Goal: Transaction & Acquisition: Purchase product/service

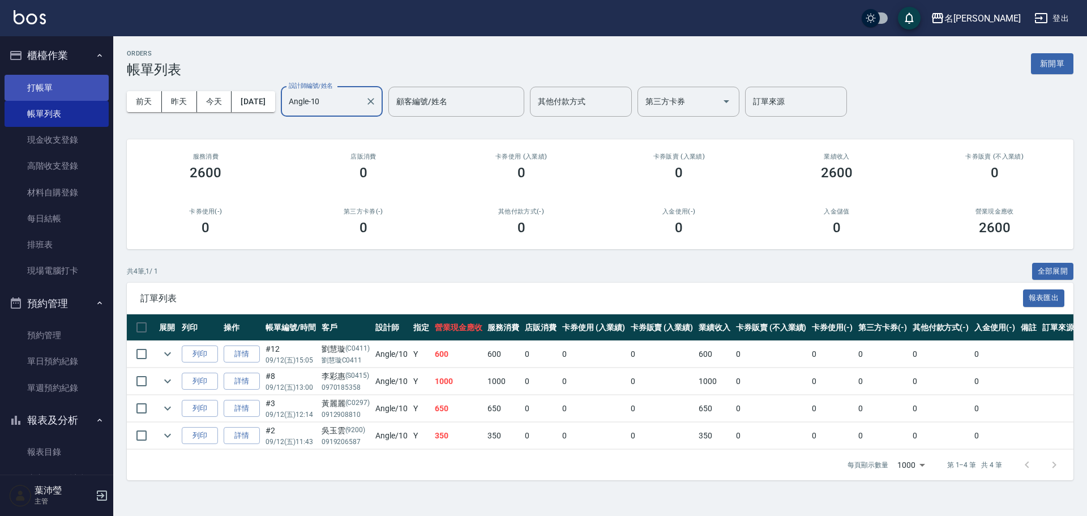
click at [97, 93] on link "打帳單" at bounding box center [57, 88] width 104 height 26
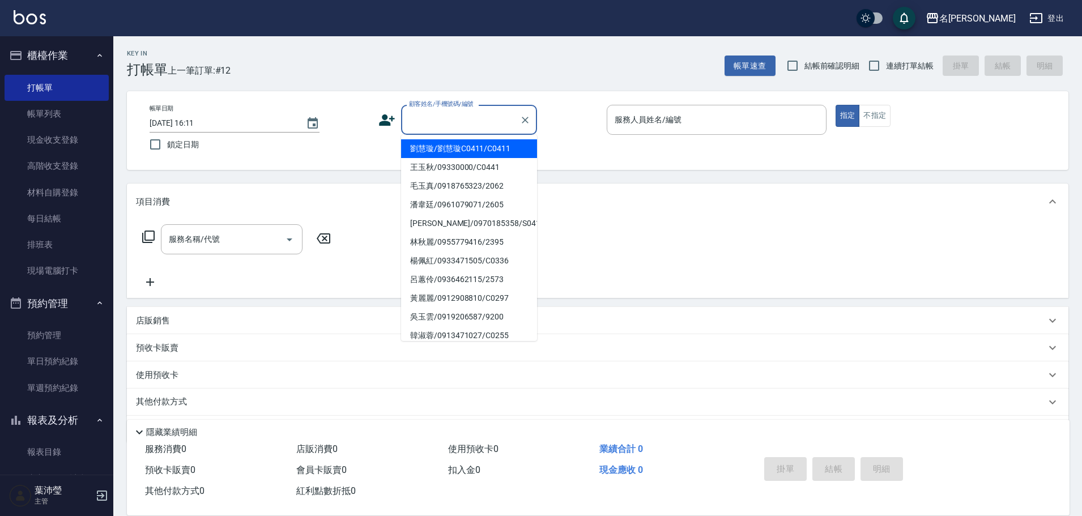
drag, startPoint x: 443, startPoint y: 118, endPoint x: 455, endPoint y: 140, distance: 24.3
click at [443, 118] on input "顧客姓名/手機號碼/編號" at bounding box center [460, 120] width 109 height 20
click at [462, 169] on li "王玉秋/09330000/C0441" at bounding box center [469, 167] width 136 height 19
type input "王玉秋/09330000/C0441"
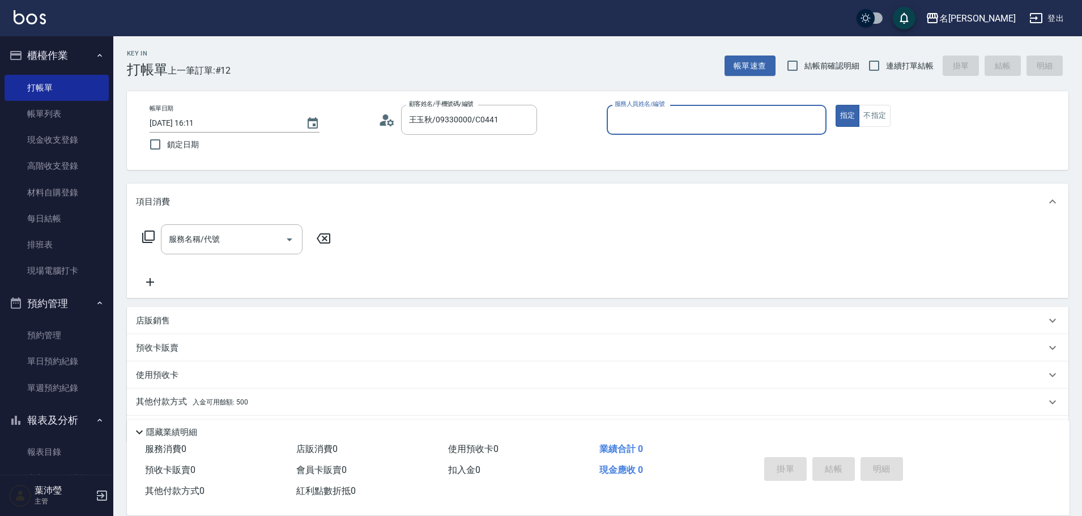
type input "敏卉-2"
click at [524, 118] on icon "Clear" at bounding box center [524, 119] width 11 height 11
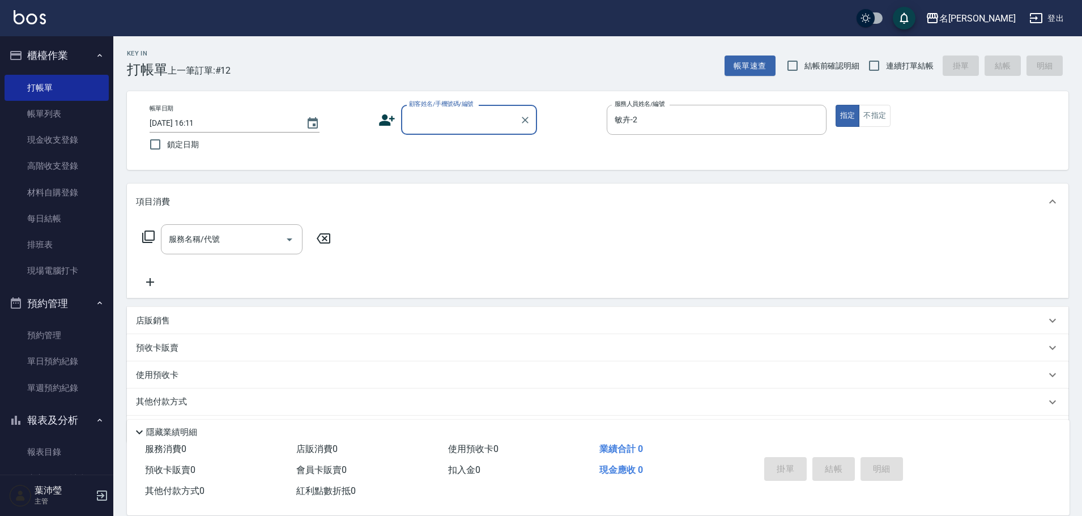
click at [504, 116] on input "顧客姓名/手機號碼/編號" at bounding box center [460, 120] width 109 height 20
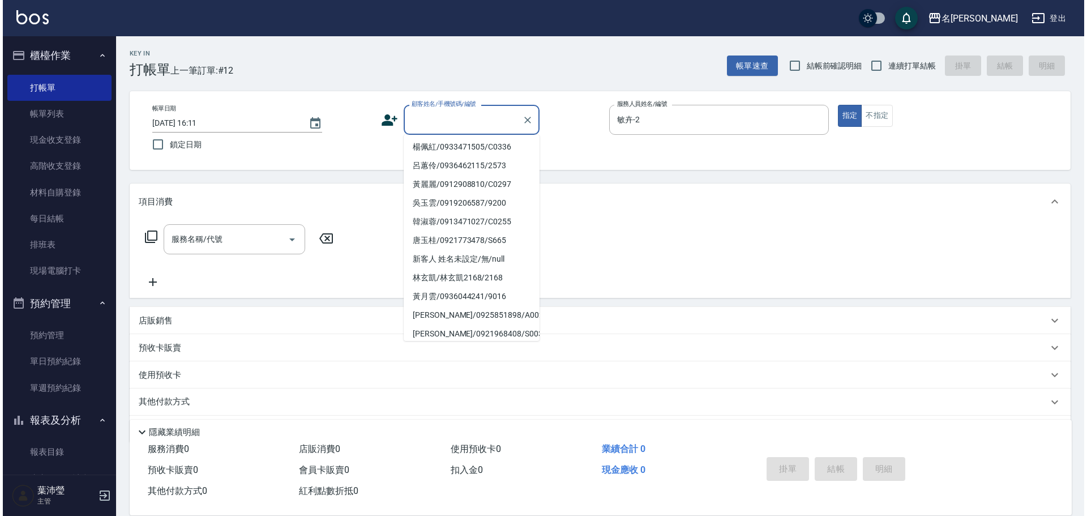
scroll to position [125, 0]
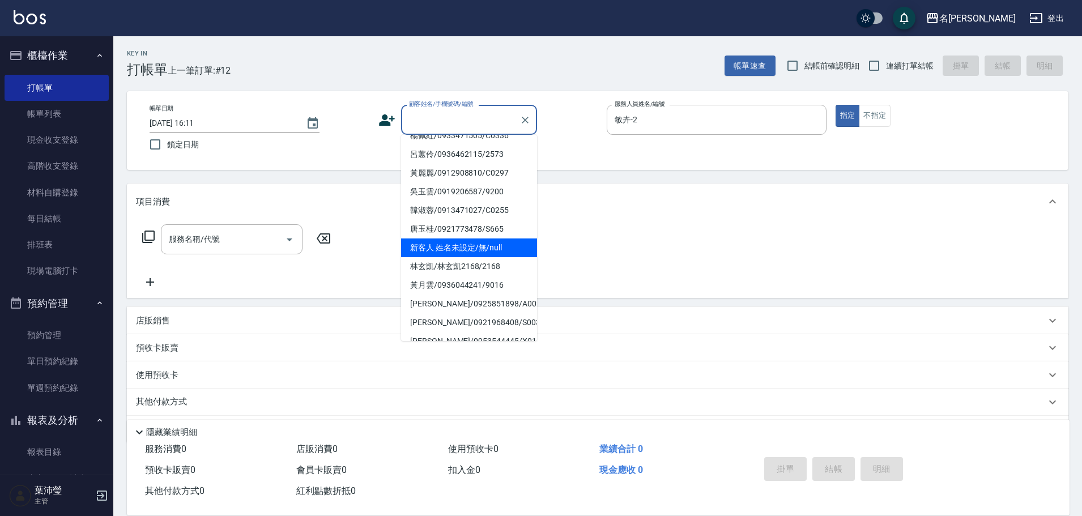
click at [492, 250] on li "新客人 姓名未設定/無/null" at bounding box center [469, 247] width 136 height 19
type input "新客人 姓名未設定/無/null"
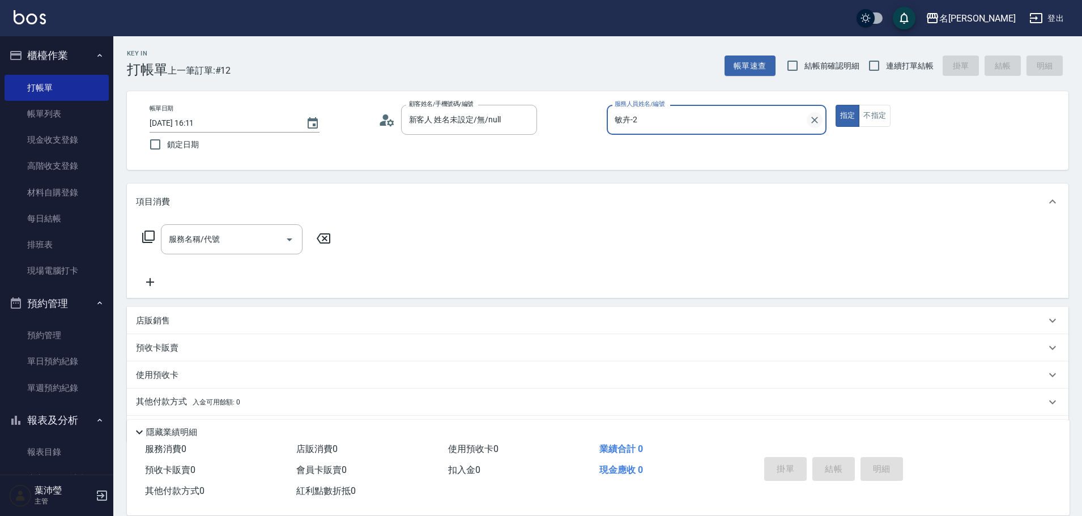
click at [813, 122] on icon "Clear" at bounding box center [814, 119] width 11 height 11
click at [750, 147] on div "[PERSON_NAME] -12" at bounding box center [717, 148] width 220 height 19
type input "[PERSON_NAME]-12"
click at [148, 237] on icon at bounding box center [149, 237] width 14 height 14
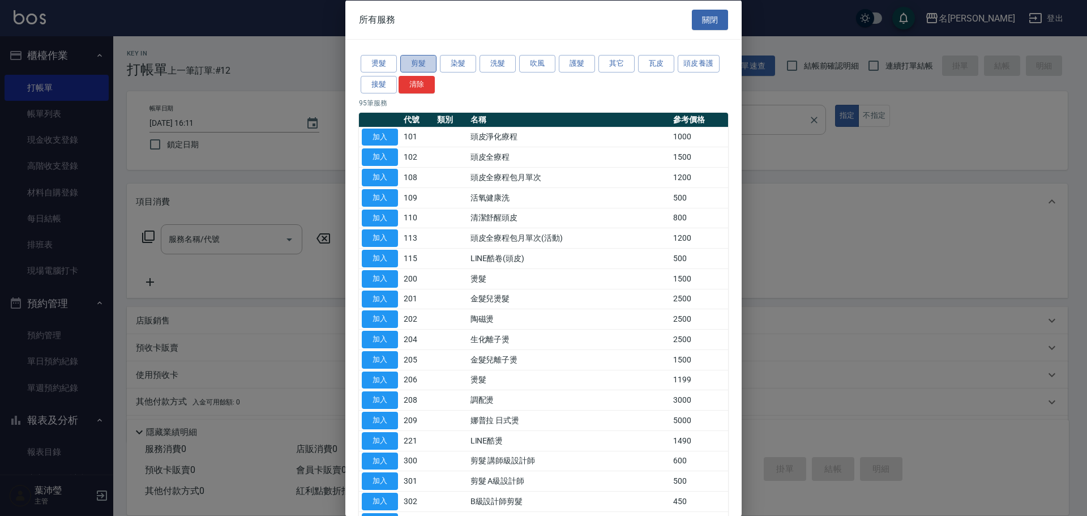
click at [422, 64] on button "剪髮" at bounding box center [418, 64] width 36 height 18
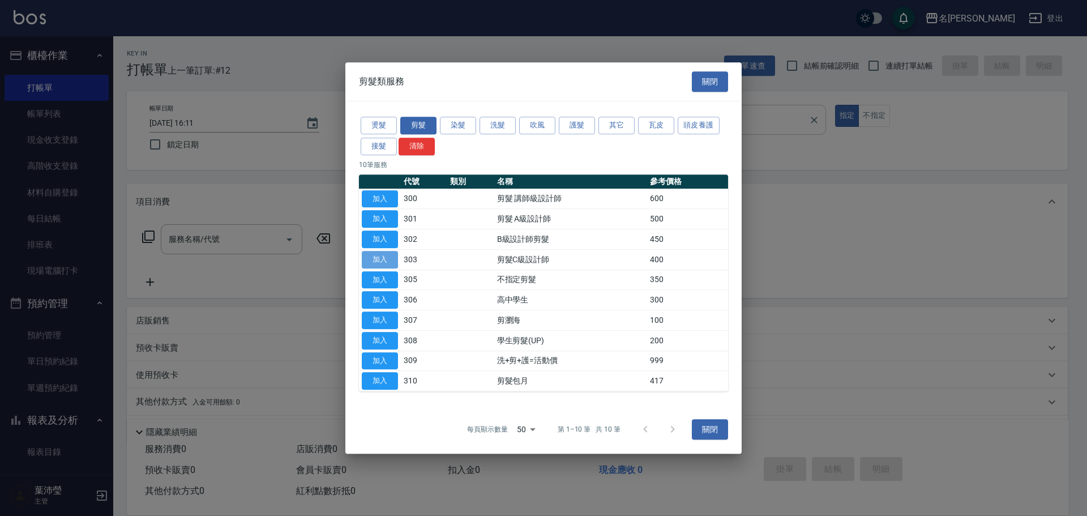
click at [379, 258] on button "加入" at bounding box center [380, 260] width 36 height 18
type input "剪髮C級設計師(303)"
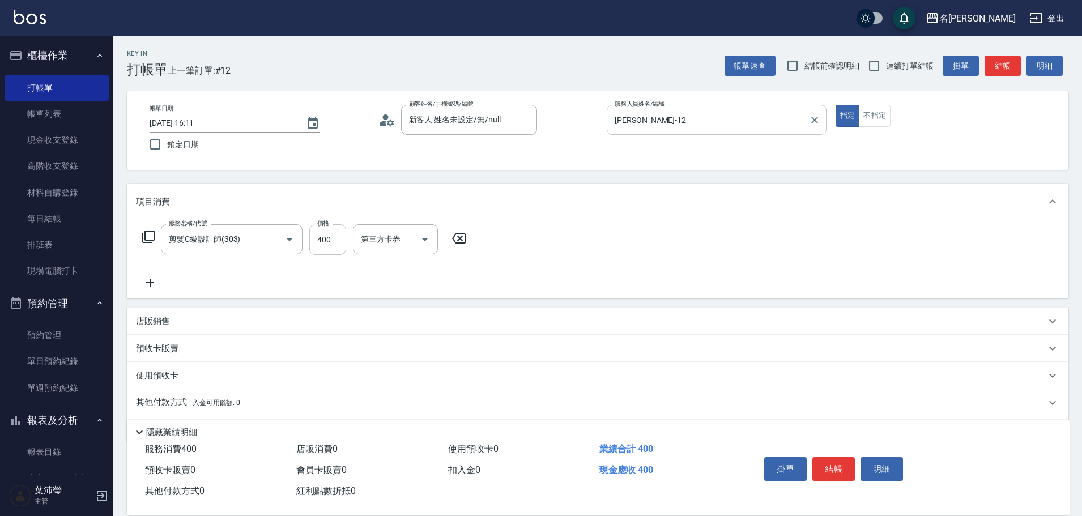
click at [323, 239] on input "400" at bounding box center [327, 239] width 37 height 31
type input "200"
click at [833, 465] on button "結帳" at bounding box center [833, 469] width 42 height 24
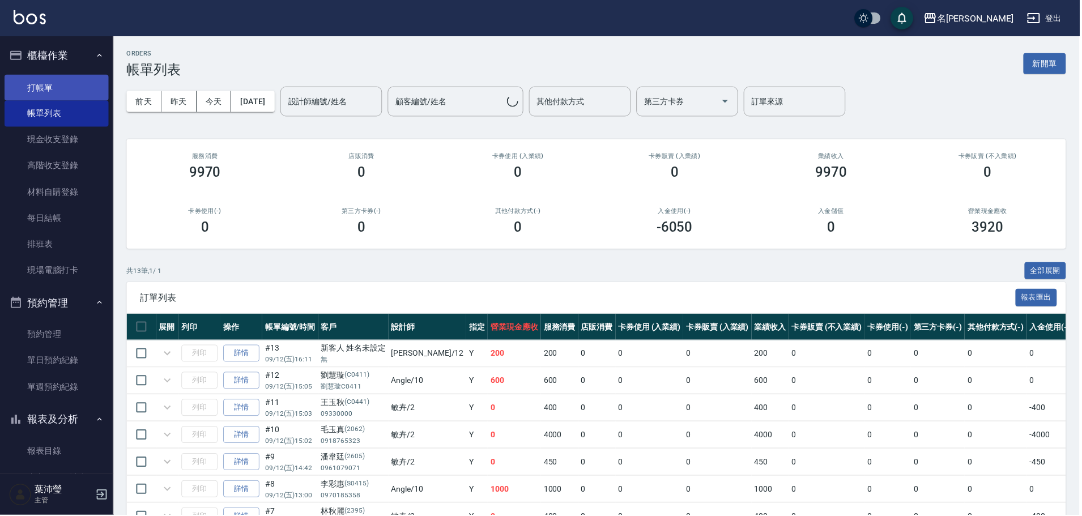
click at [65, 89] on link "打帳單" at bounding box center [57, 88] width 104 height 26
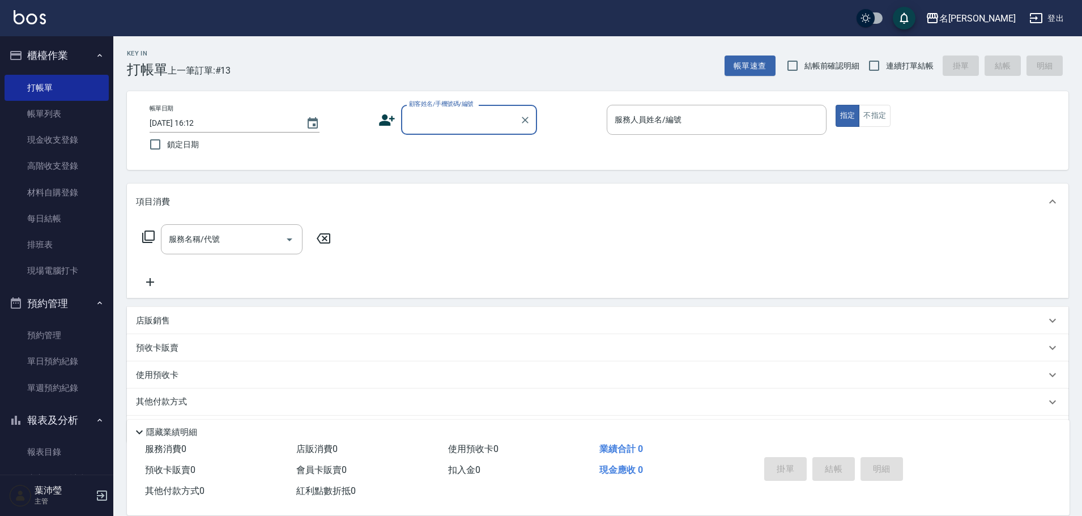
click at [462, 135] on div "顧客姓名/手機號碼/編號" at bounding box center [469, 120] width 136 height 30
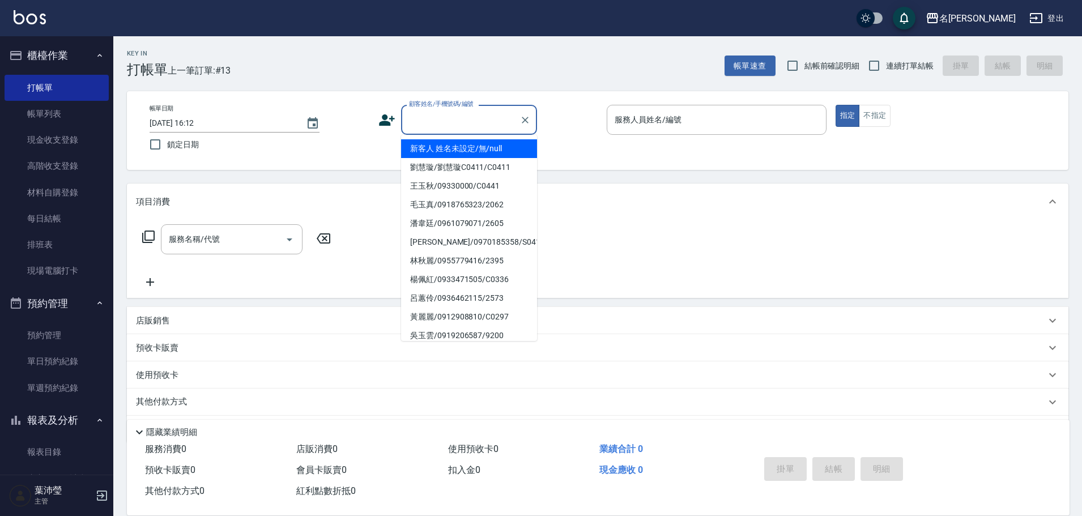
click at [460, 146] on li "新客人 姓名未設定/無/null" at bounding box center [469, 148] width 136 height 19
type input "新客人 姓名未設定/無/null"
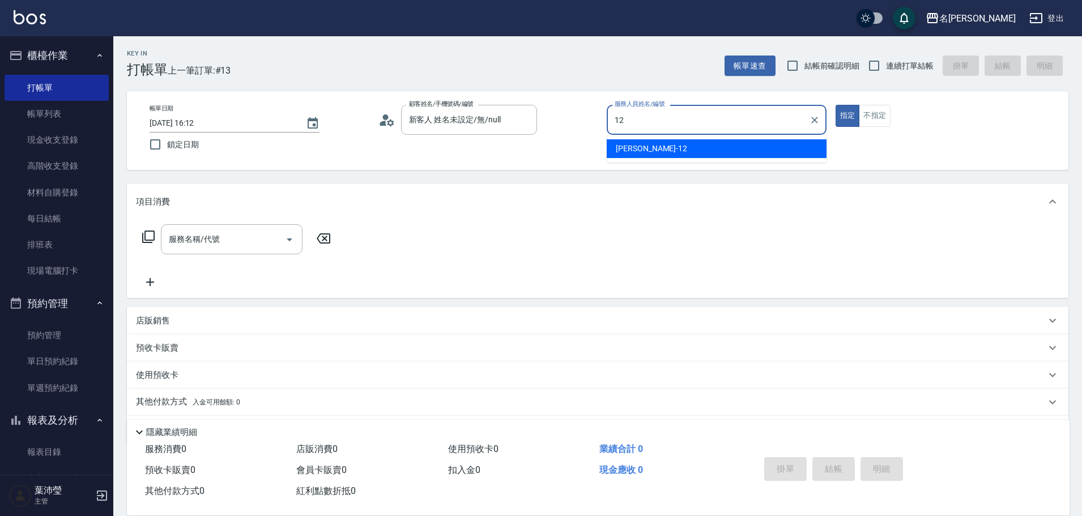
click at [662, 153] on div "[PERSON_NAME] -12" at bounding box center [717, 148] width 220 height 19
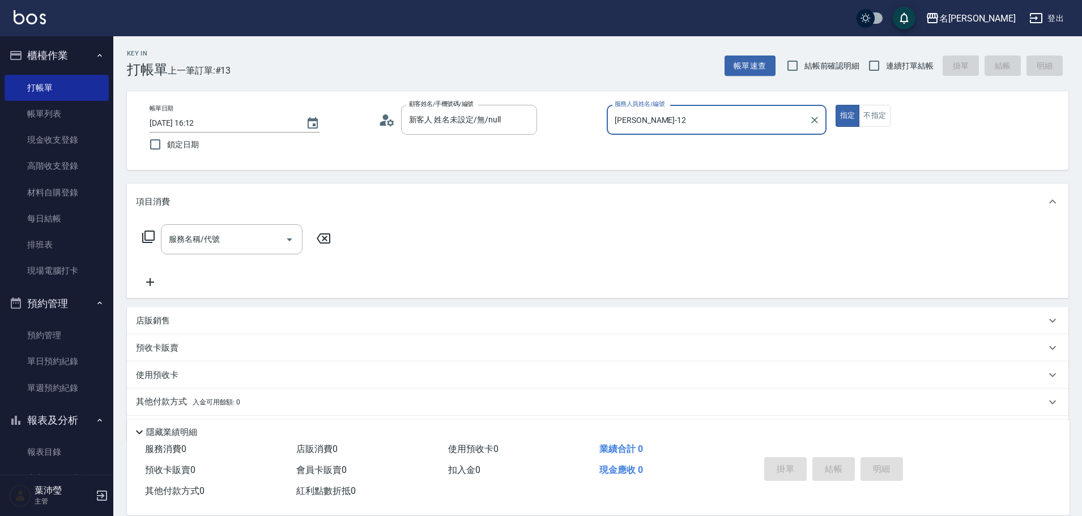
type input "[PERSON_NAME]-12"
click at [151, 234] on icon at bounding box center [149, 237] width 14 height 14
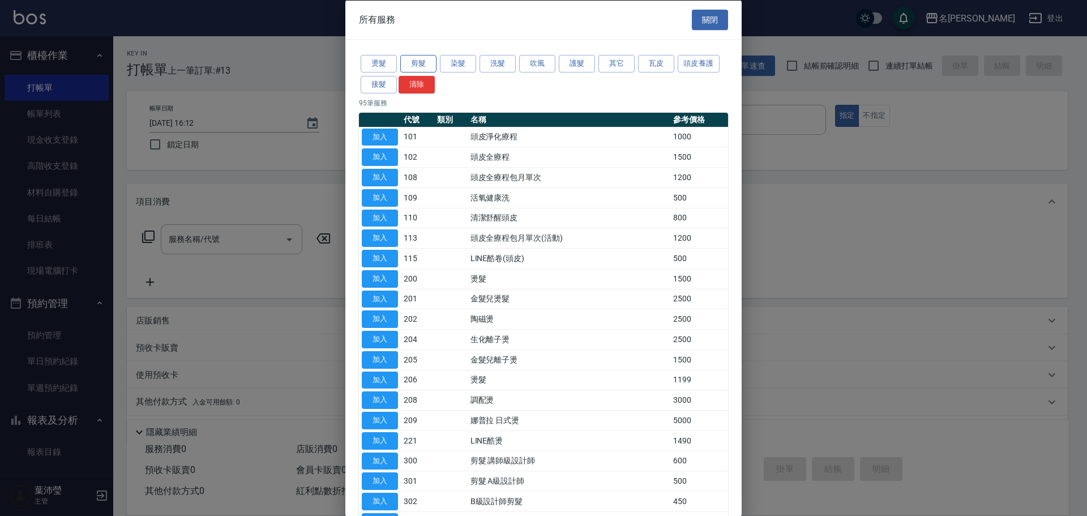
click at [419, 62] on button "剪髮" at bounding box center [418, 64] width 36 height 18
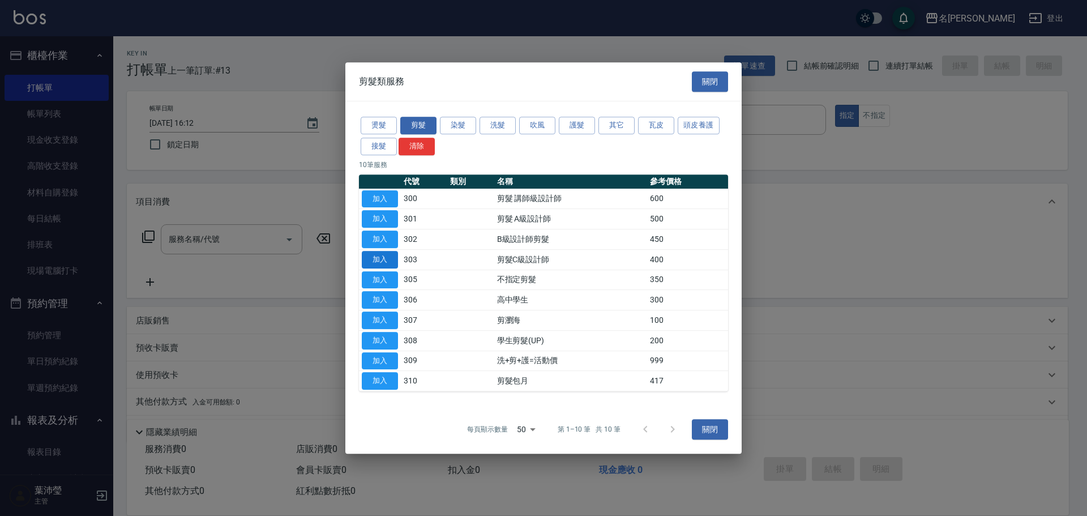
click at [377, 257] on button "加入" at bounding box center [380, 260] width 36 height 18
type input "剪髮C級設計師(303)"
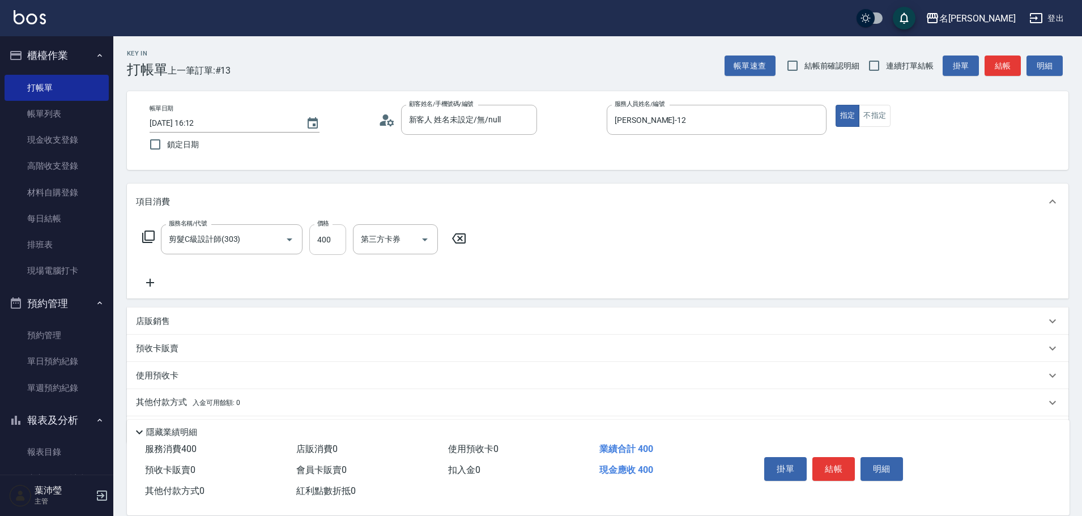
click at [331, 235] on input "400" at bounding box center [327, 239] width 37 height 31
type input "200"
drag, startPoint x: 830, startPoint y: 469, endPoint x: 827, endPoint y: 464, distance: 5.8
click at [829, 469] on button "結帳" at bounding box center [833, 469] width 42 height 24
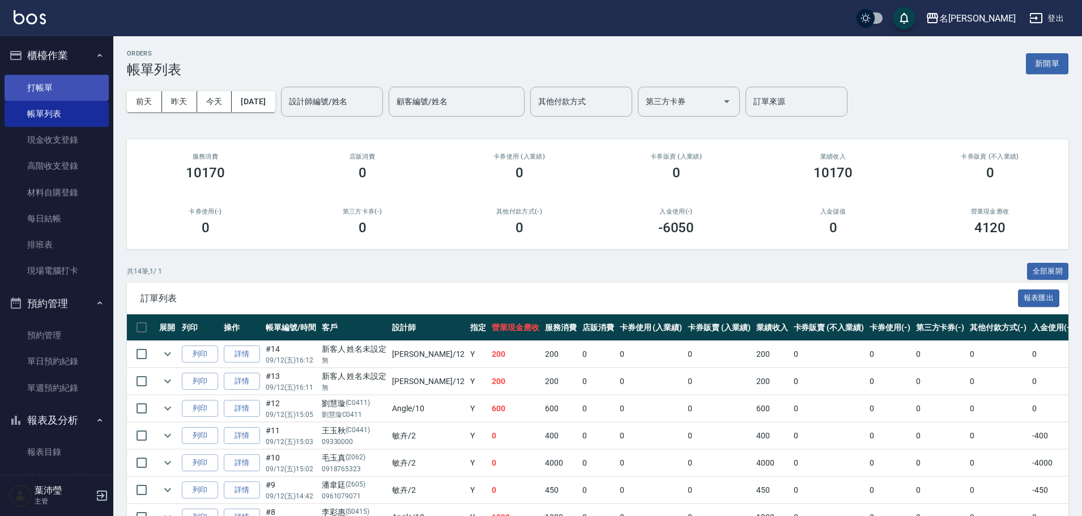
click at [41, 81] on link "打帳單" at bounding box center [57, 88] width 104 height 26
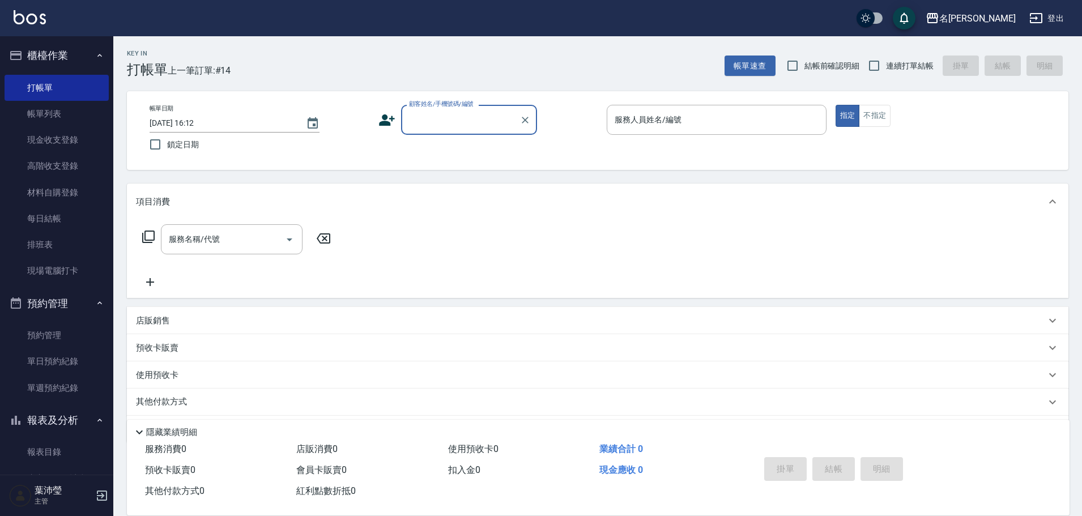
click at [469, 123] on input "顧客姓名/手機號碼/編號" at bounding box center [460, 120] width 109 height 20
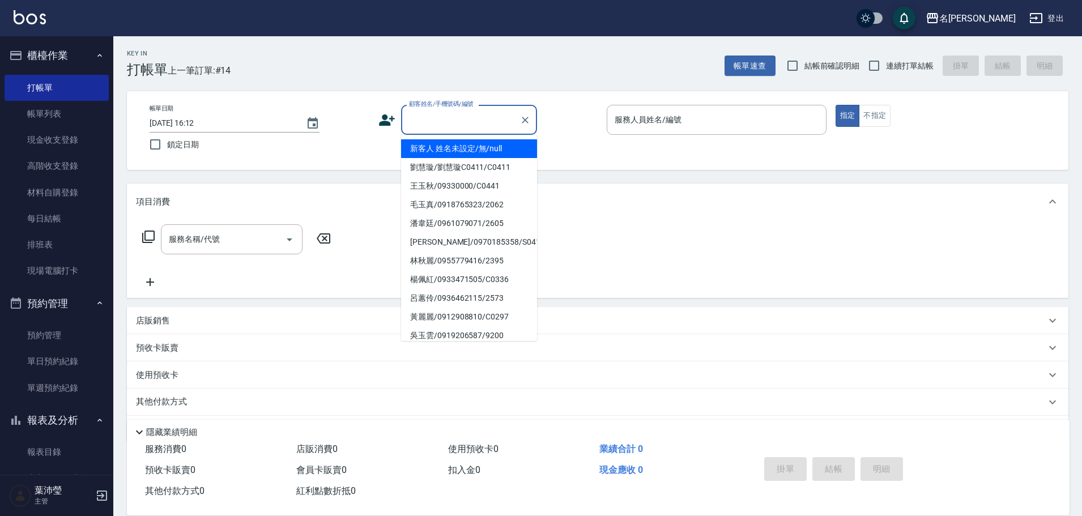
click at [470, 148] on li "新客人 姓名未設定/無/null" at bounding box center [469, 148] width 136 height 19
type input "新客人 姓名未設定/無/null"
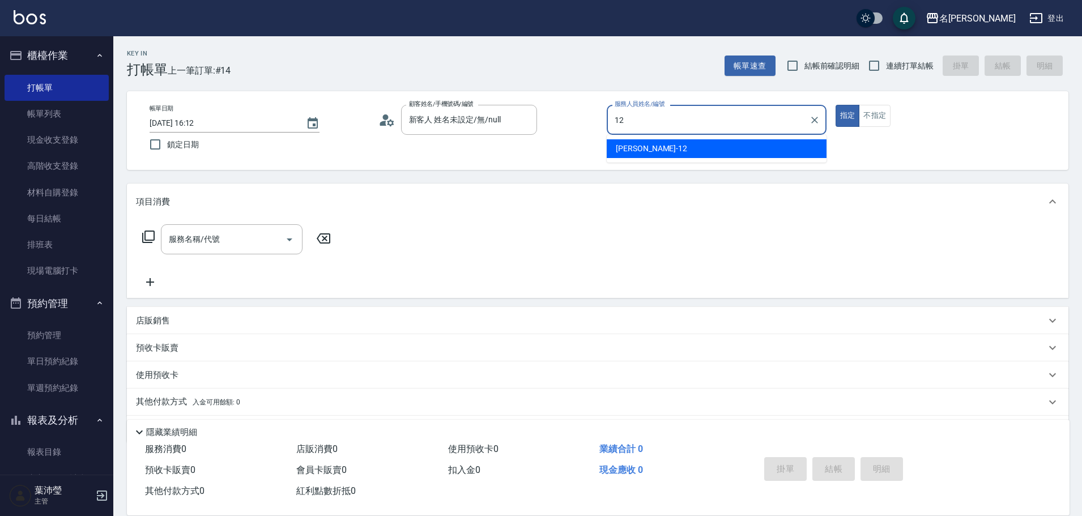
click at [751, 159] on ul "[PERSON_NAME] -12" at bounding box center [717, 149] width 220 height 28
click at [767, 147] on div "[PERSON_NAME] -12" at bounding box center [717, 148] width 220 height 19
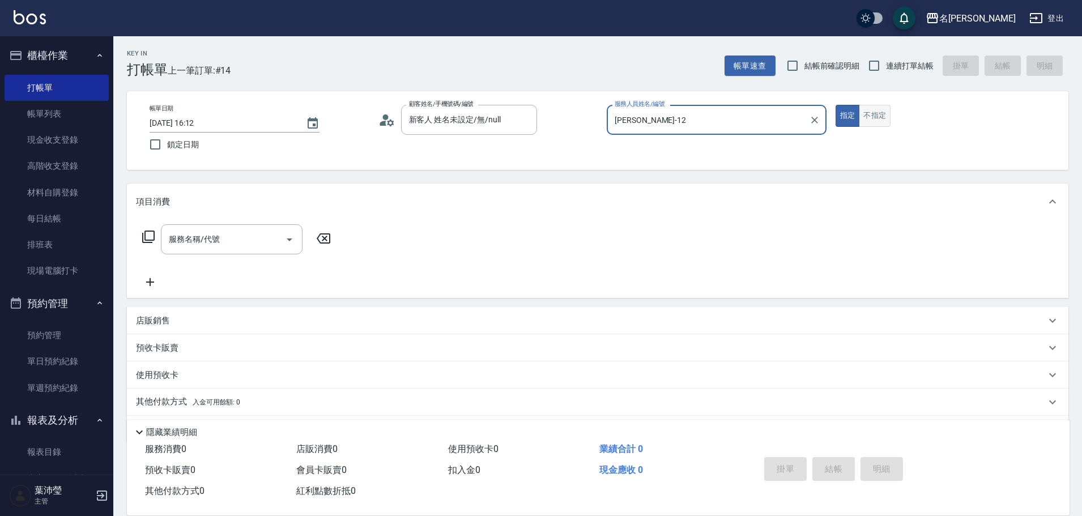
type input "[PERSON_NAME]-12"
drag, startPoint x: 861, startPoint y: 117, endPoint x: 787, endPoint y: 113, distance: 74.3
click at [862, 117] on button "不指定" at bounding box center [875, 116] width 32 height 22
click at [150, 238] on icon at bounding box center [149, 237] width 14 height 14
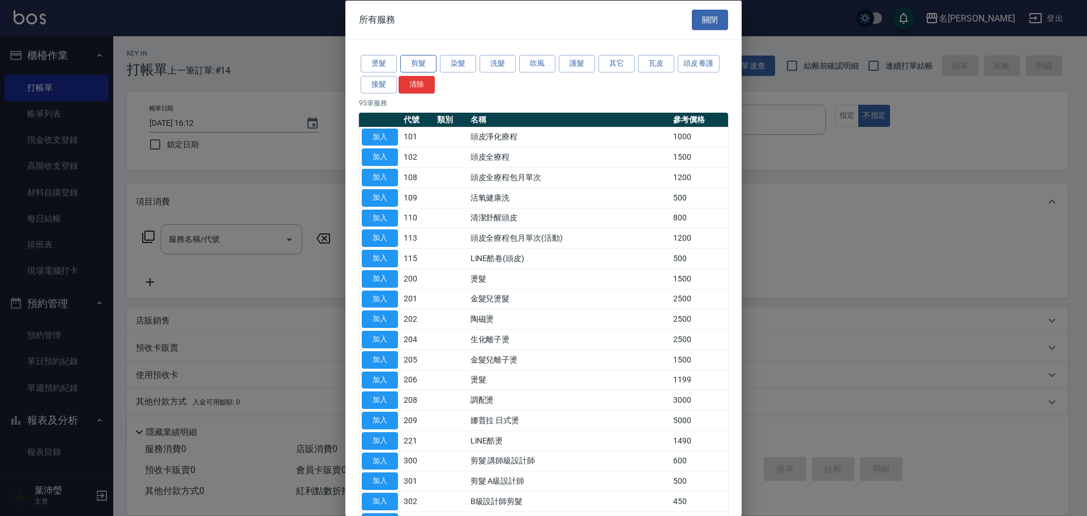
click at [425, 63] on button "剪髮" at bounding box center [418, 64] width 36 height 18
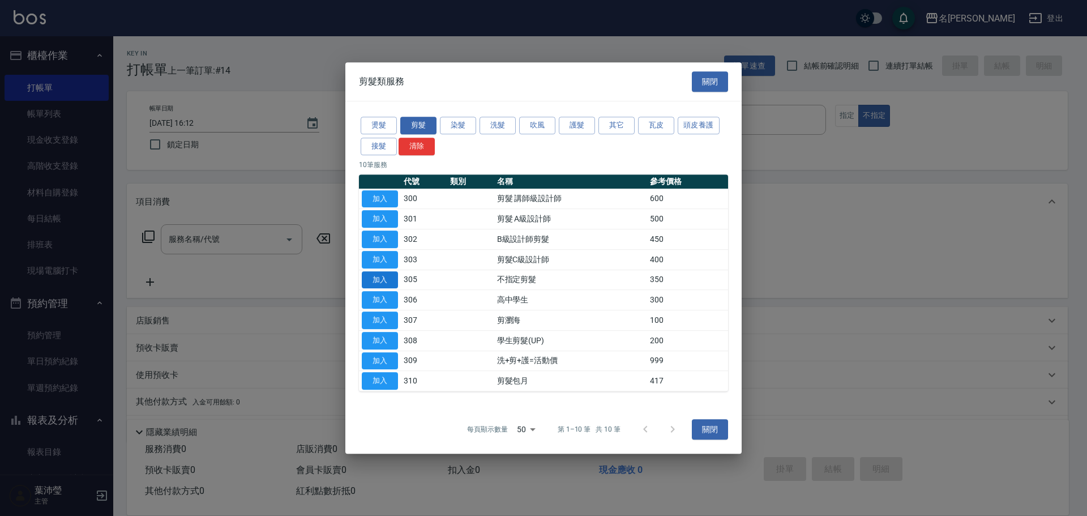
click at [384, 283] on button "加入" at bounding box center [380, 280] width 36 height 18
type input "不指定剪髮(305)"
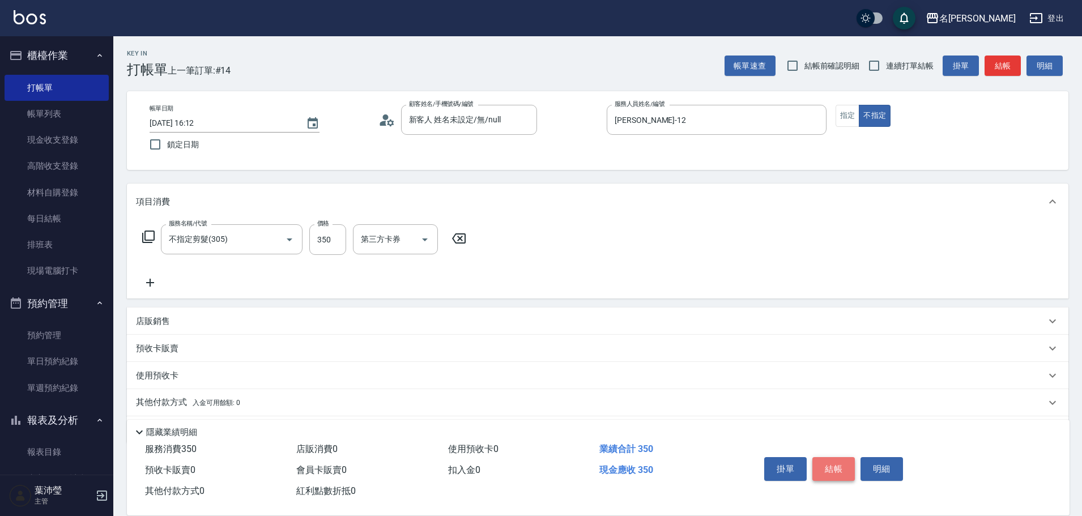
click at [834, 460] on button "結帳" at bounding box center [833, 469] width 42 height 24
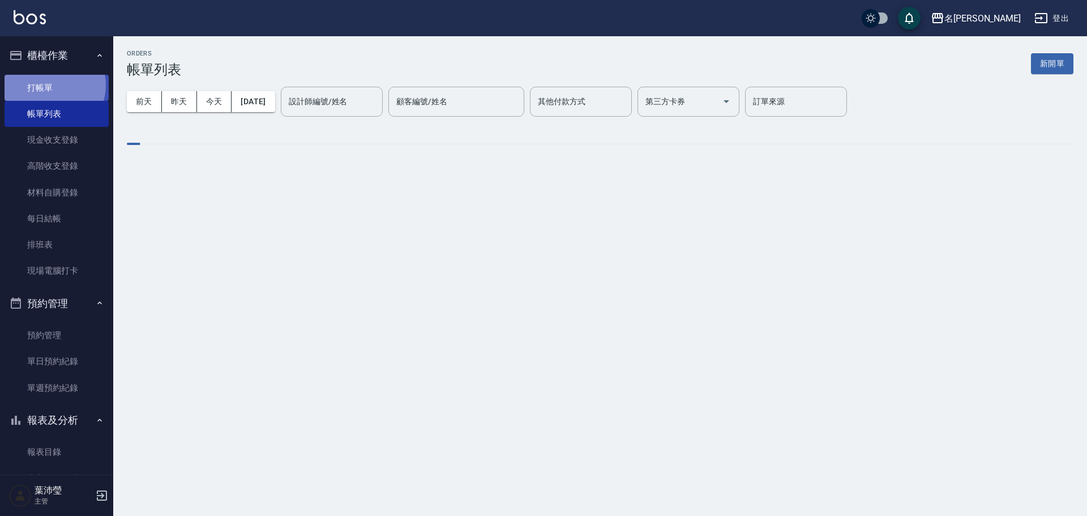
click at [53, 86] on link "打帳單" at bounding box center [57, 88] width 104 height 26
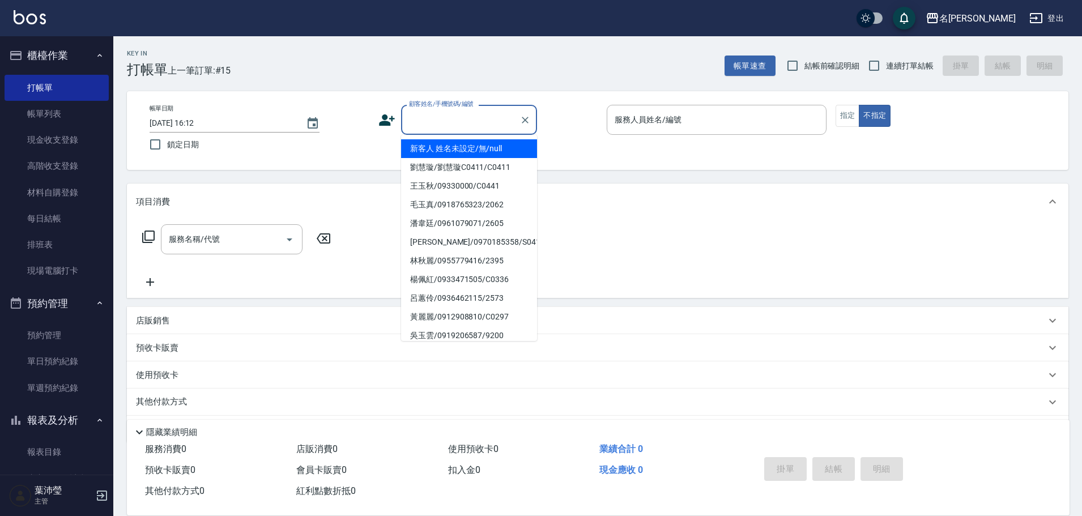
click at [481, 118] on input "顧客姓名/手機號碼/編號" at bounding box center [460, 120] width 109 height 20
drag, startPoint x: 476, startPoint y: 154, endPoint x: 510, endPoint y: 152, distance: 33.5
click at [476, 155] on li "新客人 姓名未設定/無/null" at bounding box center [469, 148] width 136 height 19
type input "新客人 姓名未設定/無/null"
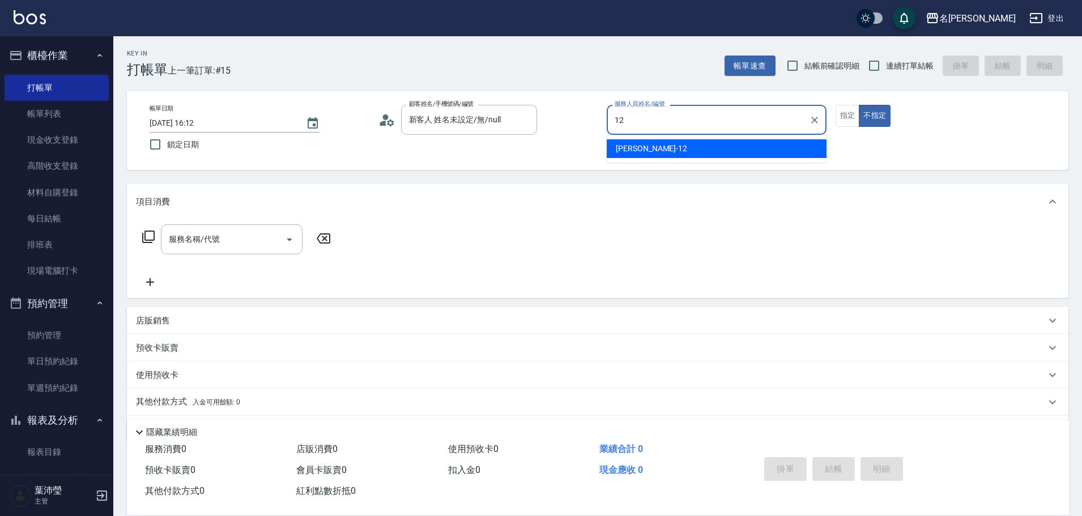
click at [664, 156] on div "[PERSON_NAME] -12" at bounding box center [717, 148] width 220 height 19
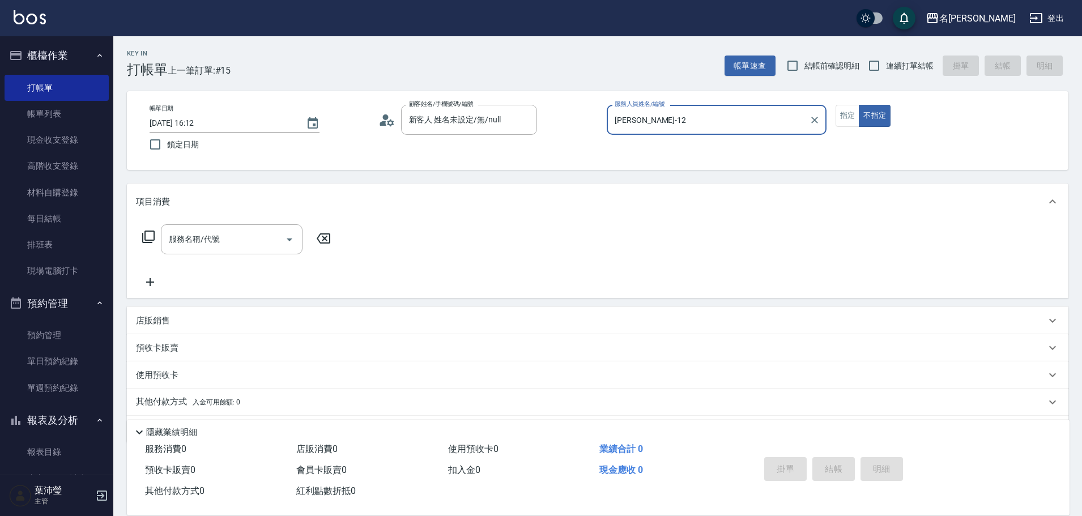
type input "[PERSON_NAME]-12"
click at [148, 237] on icon at bounding box center [149, 237] width 14 height 14
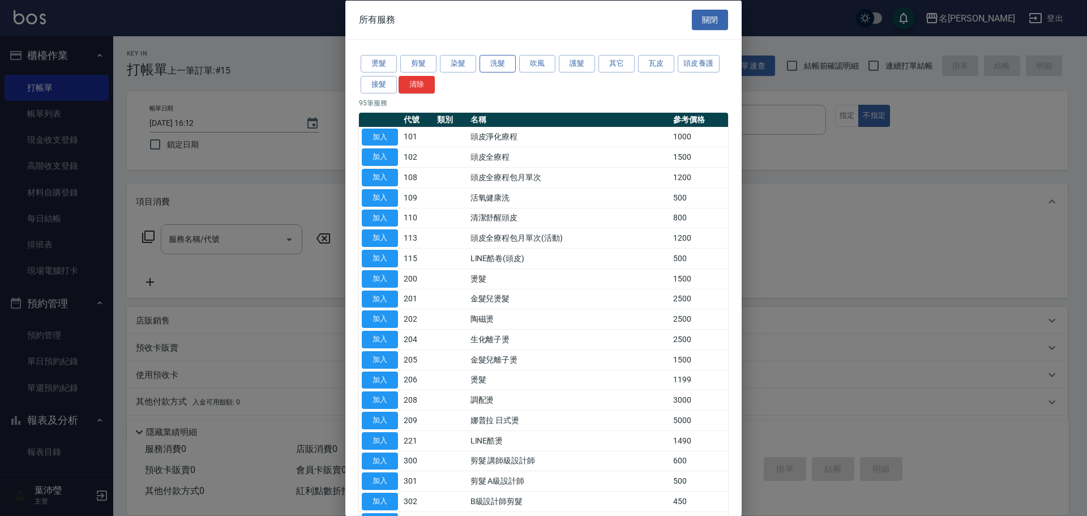
click at [493, 67] on button "洗髮" at bounding box center [498, 64] width 36 height 18
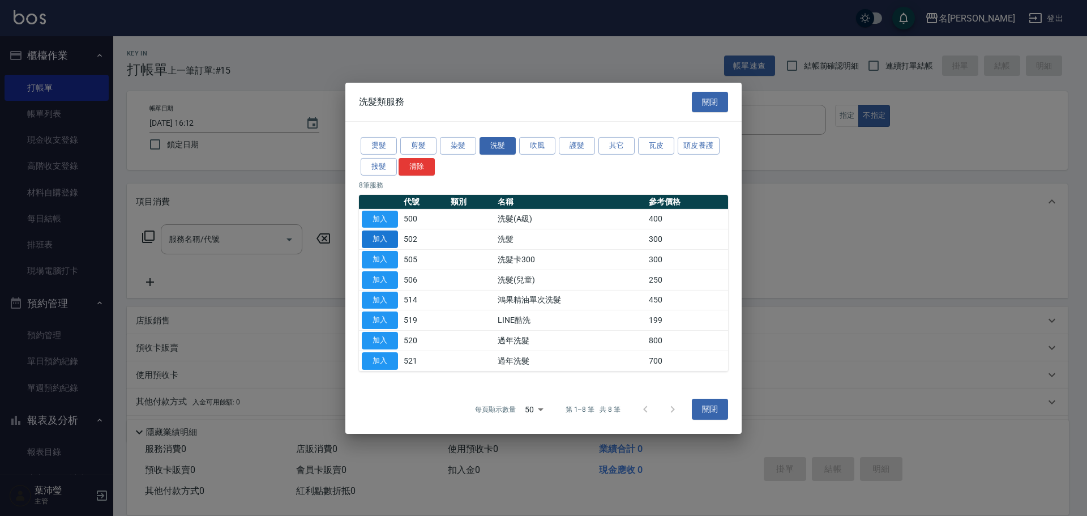
click at [389, 242] on button "加入" at bounding box center [380, 239] width 36 height 18
type input "洗髮(502)"
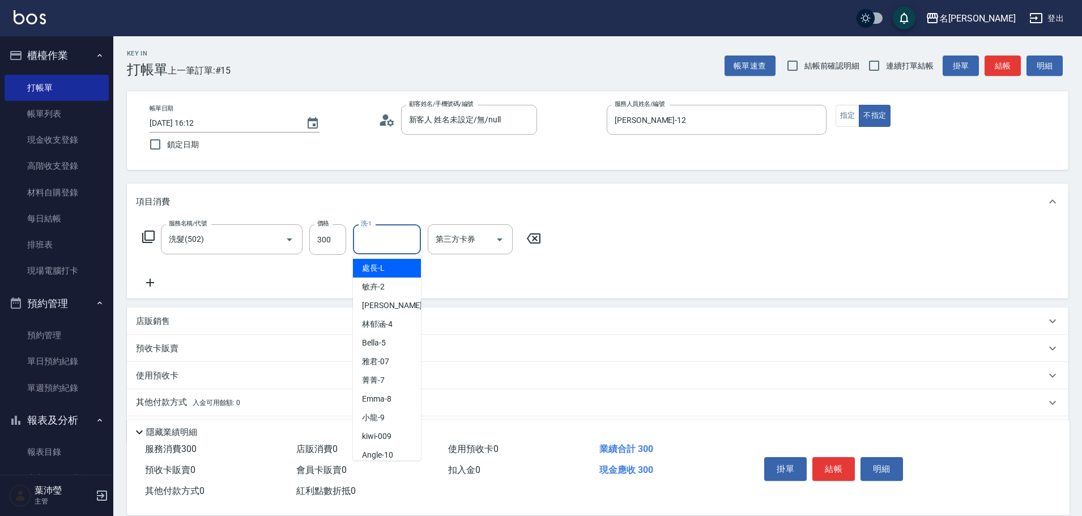
click at [380, 246] on input "洗-1" at bounding box center [387, 239] width 58 height 20
drag, startPoint x: 386, startPoint y: 260, endPoint x: 390, endPoint y: 271, distance: 12.0
click at [386, 261] on div "[PERSON_NAME] -19" at bounding box center [387, 268] width 68 height 19
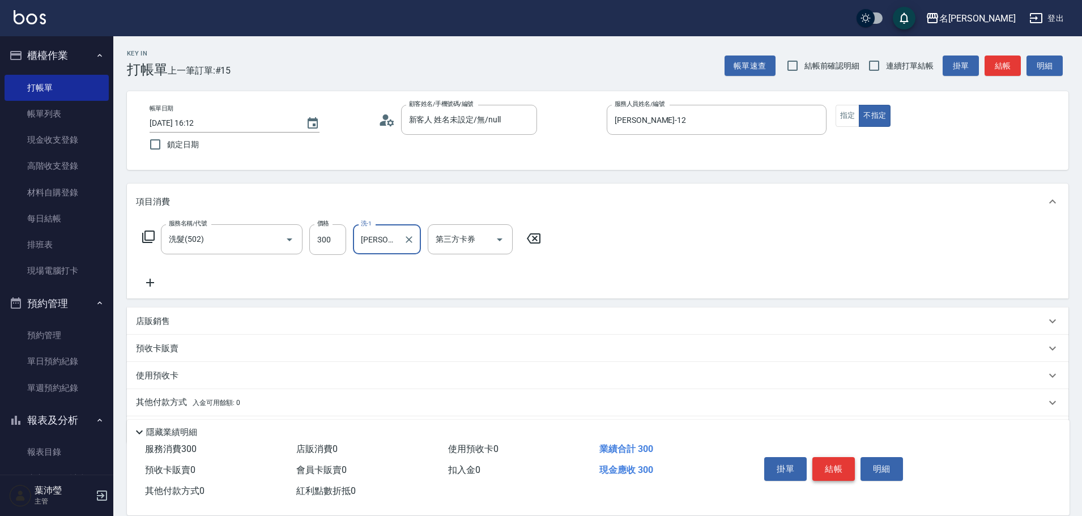
type input "[PERSON_NAME]-19"
click at [833, 467] on button "結帳" at bounding box center [833, 469] width 42 height 24
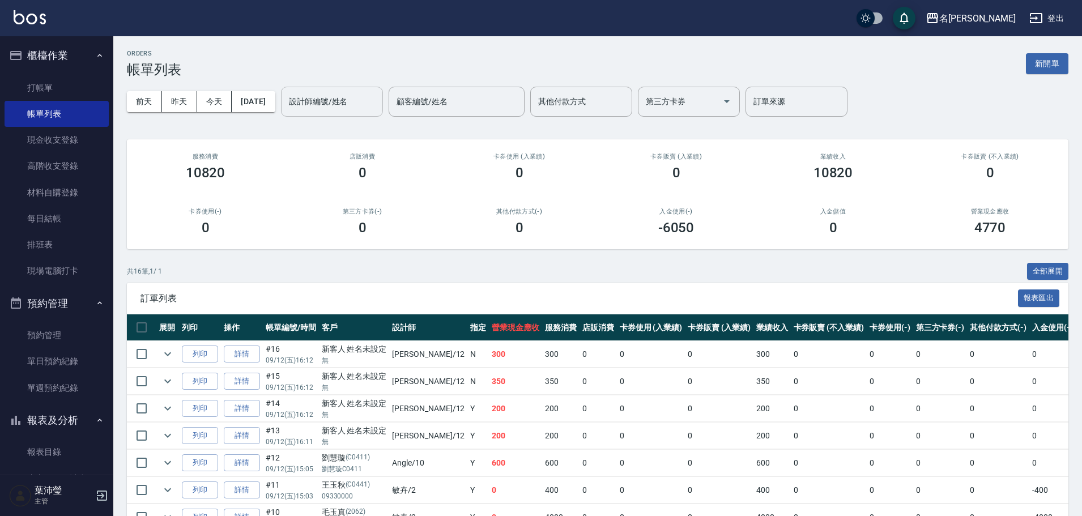
click at [366, 92] on input "設計師編號/姓名" at bounding box center [332, 102] width 92 height 20
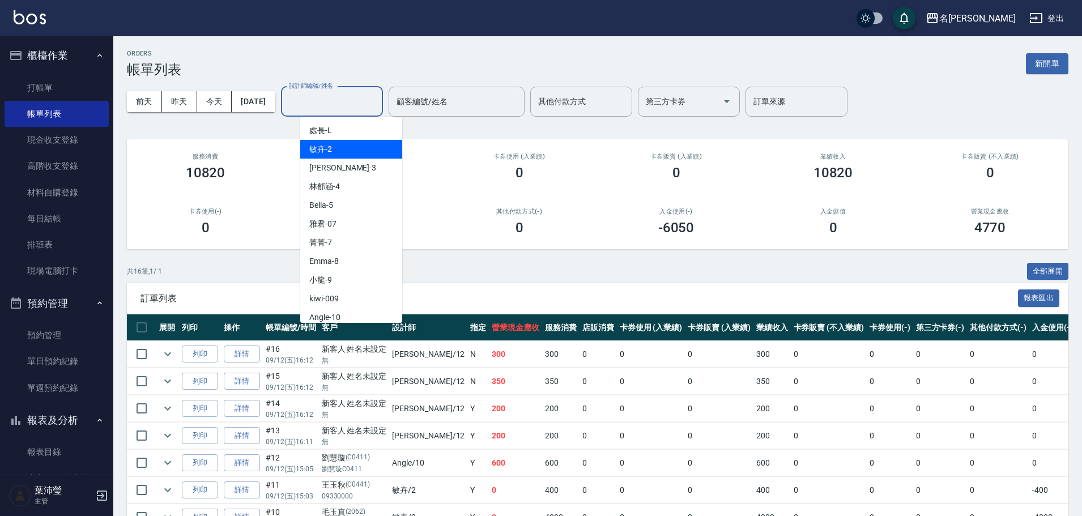
click at [349, 148] on div "敏卉 -2" at bounding box center [351, 149] width 102 height 19
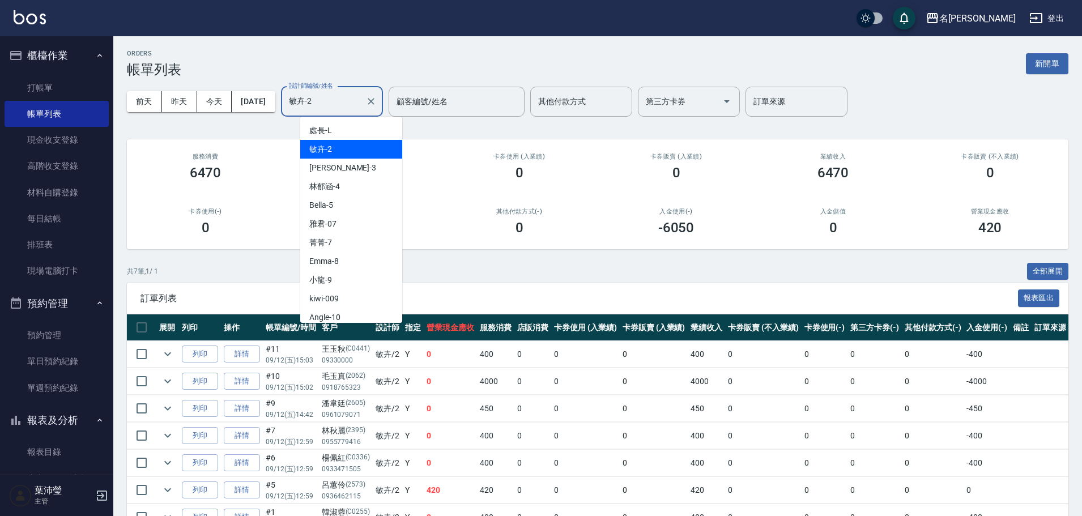
click at [345, 105] on input "敏卉-2" at bounding box center [323, 102] width 75 height 20
click at [350, 316] on div "Angle -10" at bounding box center [351, 317] width 102 height 19
type input "Angle-10"
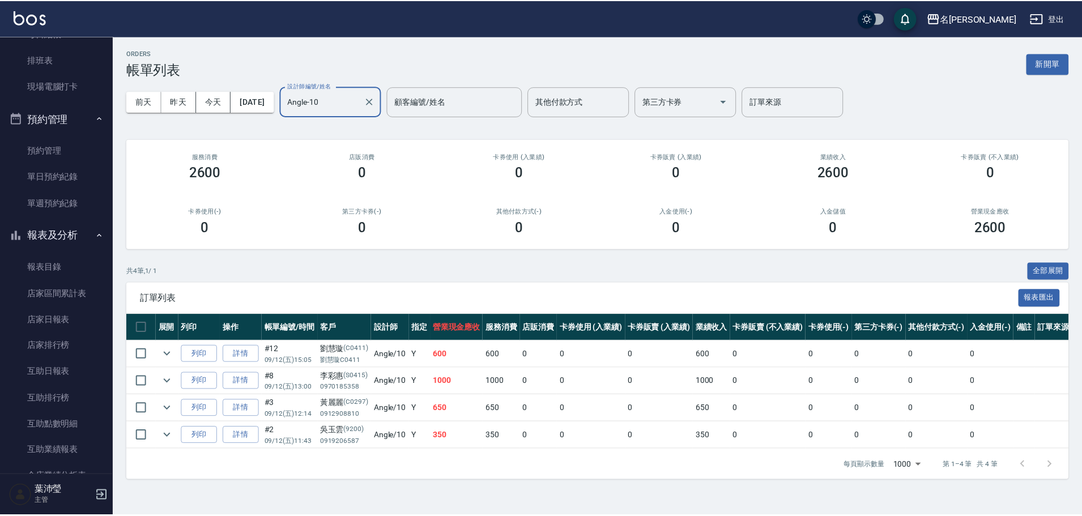
scroll to position [206, 0]
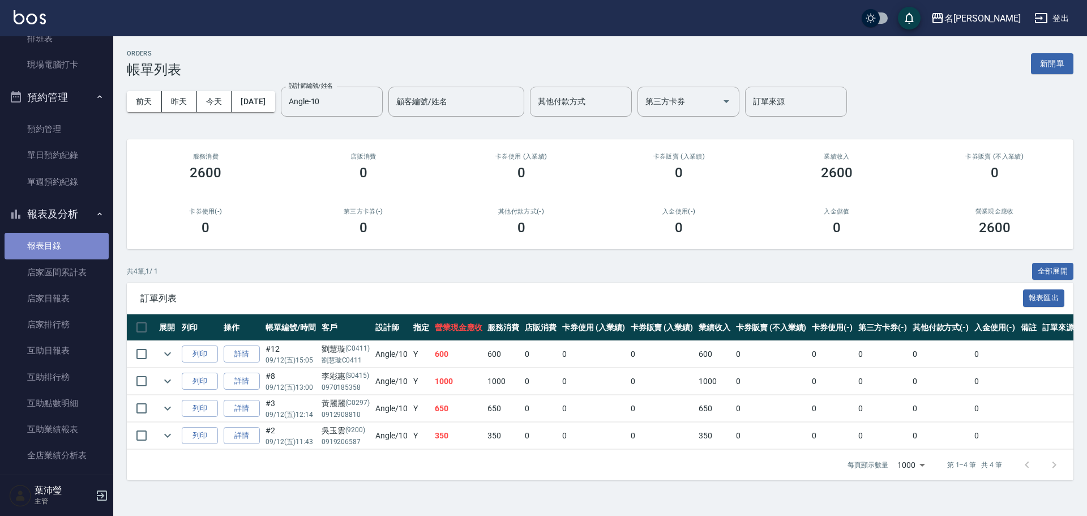
click at [72, 243] on link "報表目錄" at bounding box center [57, 246] width 104 height 26
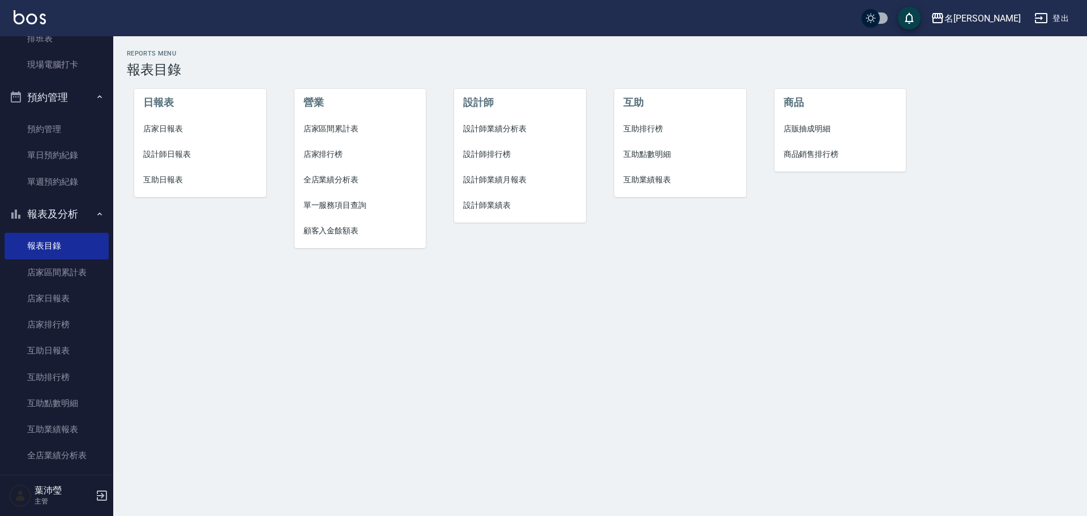
click at [167, 155] on span "設計師日報表" at bounding box center [200, 154] width 114 height 12
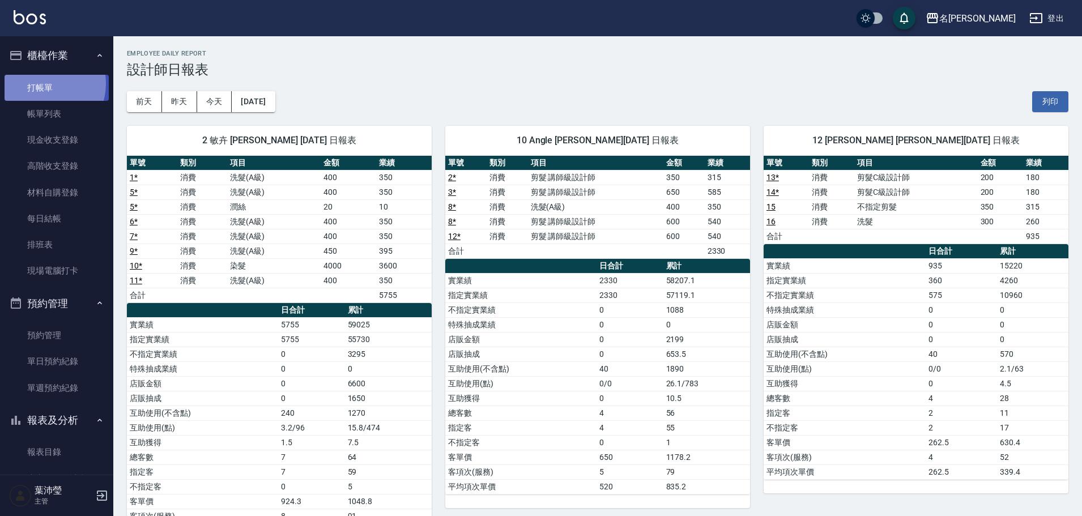
click at [42, 83] on link "打帳單" at bounding box center [57, 88] width 104 height 26
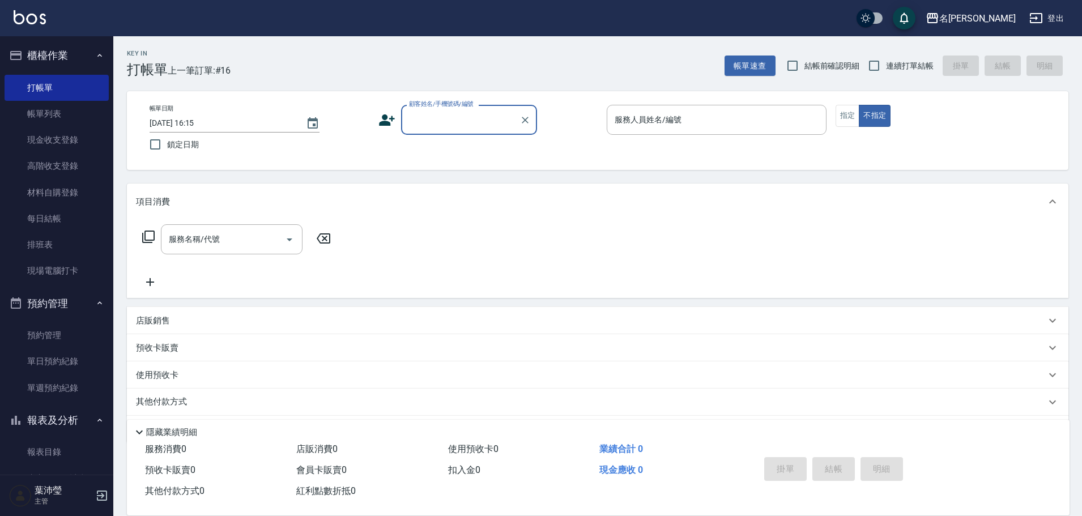
click at [412, 116] on input "顧客姓名/手機號碼/編號" at bounding box center [460, 120] width 109 height 20
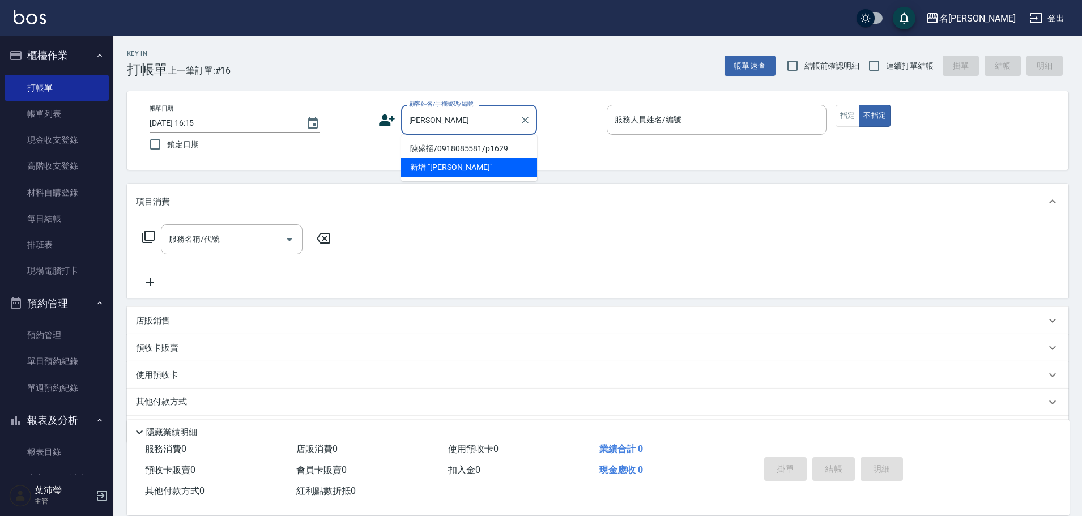
click at [431, 150] on li "陳盛招/0918085581/p1629" at bounding box center [469, 148] width 136 height 19
type input "陳盛招/0918085581/p1629"
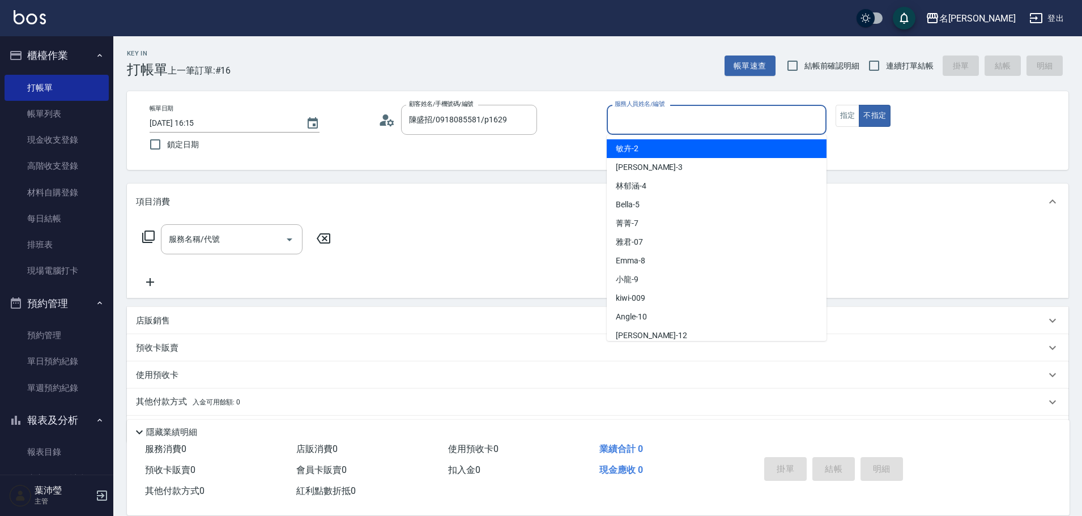
click at [665, 115] on input "服務人員姓名/編號" at bounding box center [717, 120] width 210 height 20
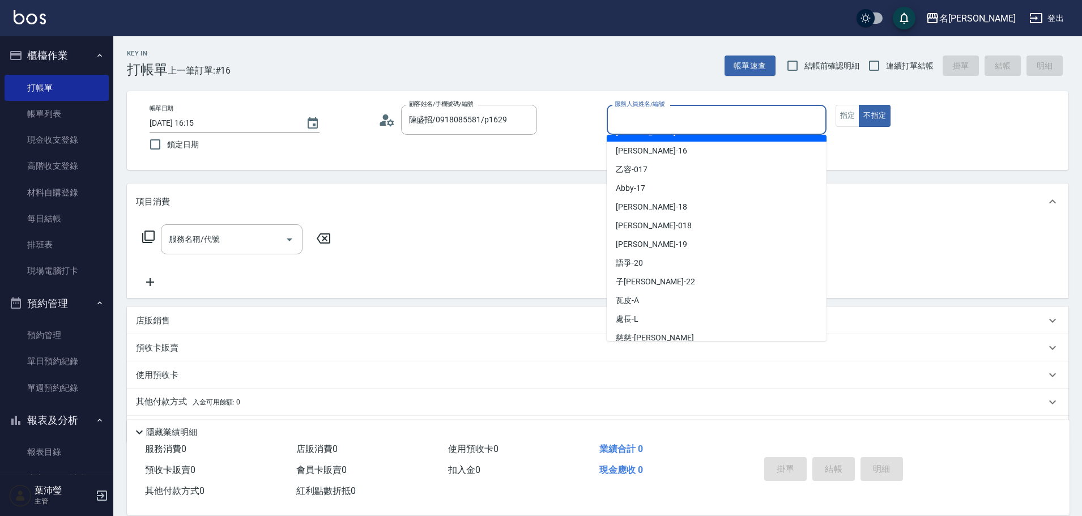
scroll to position [270, 0]
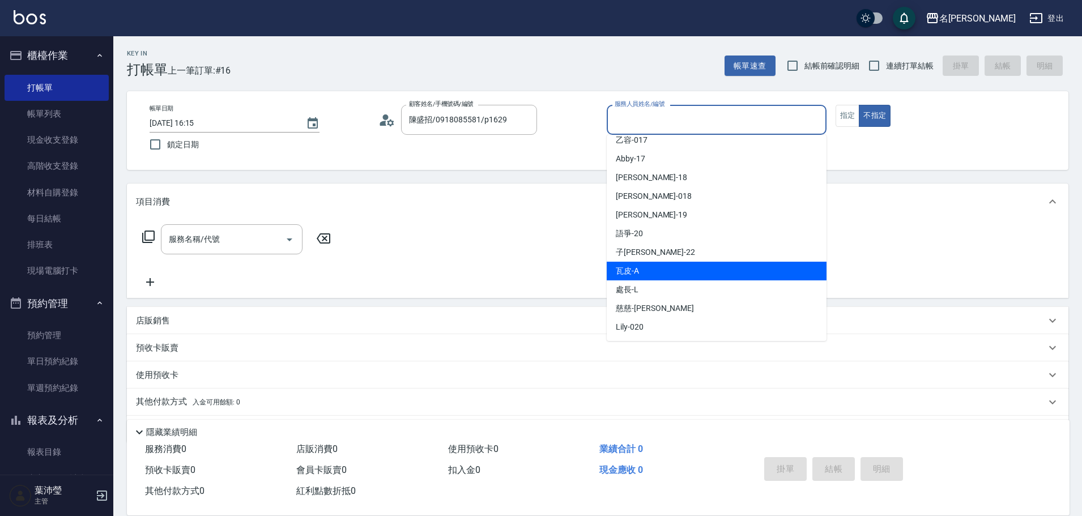
click at [639, 274] on div "瓦皮 -A" at bounding box center [717, 271] width 220 height 19
type input "瓦皮-A"
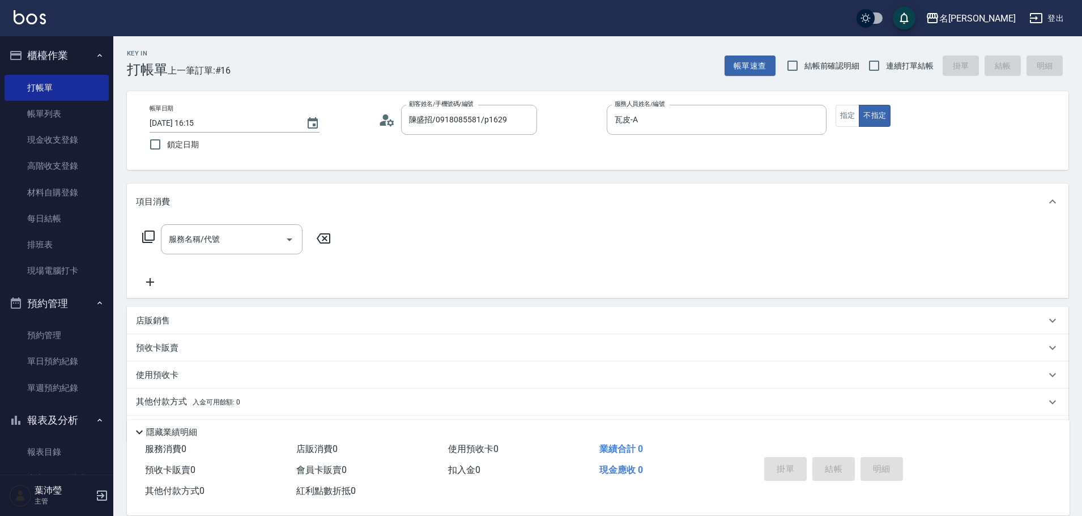
click at [147, 231] on icon at bounding box center [148, 236] width 12 height 12
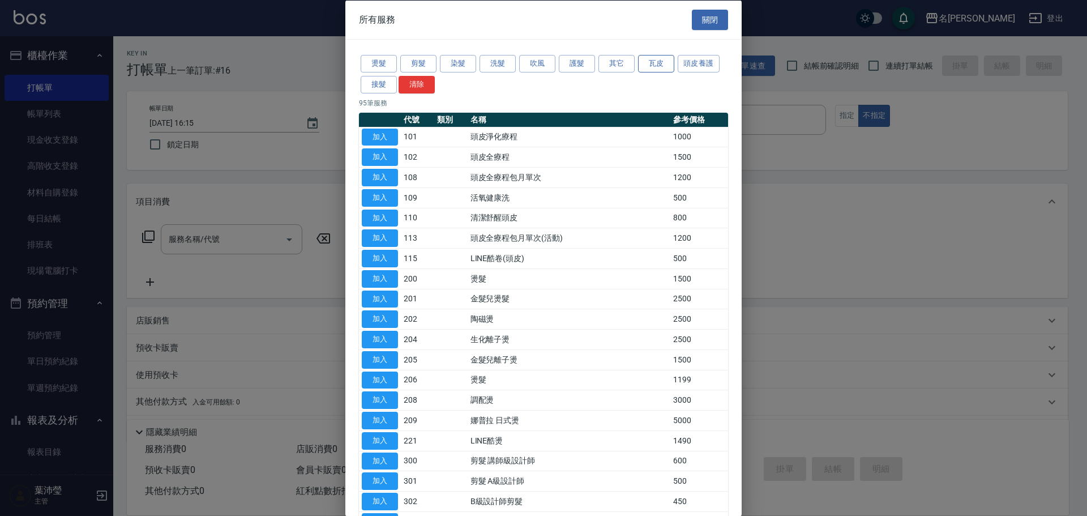
click at [651, 65] on button "瓦皮" at bounding box center [656, 64] width 36 height 18
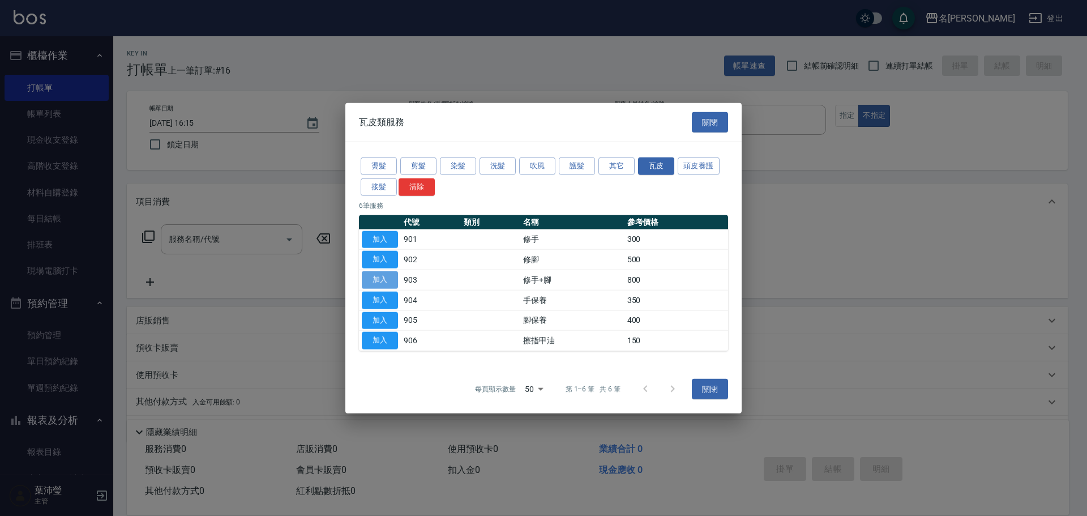
click at [392, 279] on button "加入" at bounding box center [380, 280] width 36 height 18
type input "修手+腳(903)"
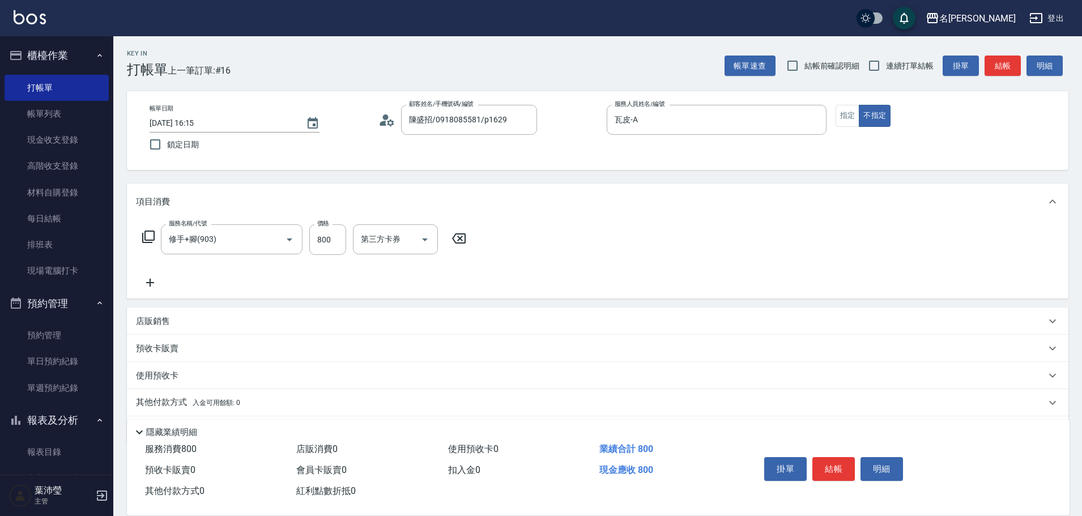
click at [843, 457] on button "結帳" at bounding box center [833, 469] width 42 height 24
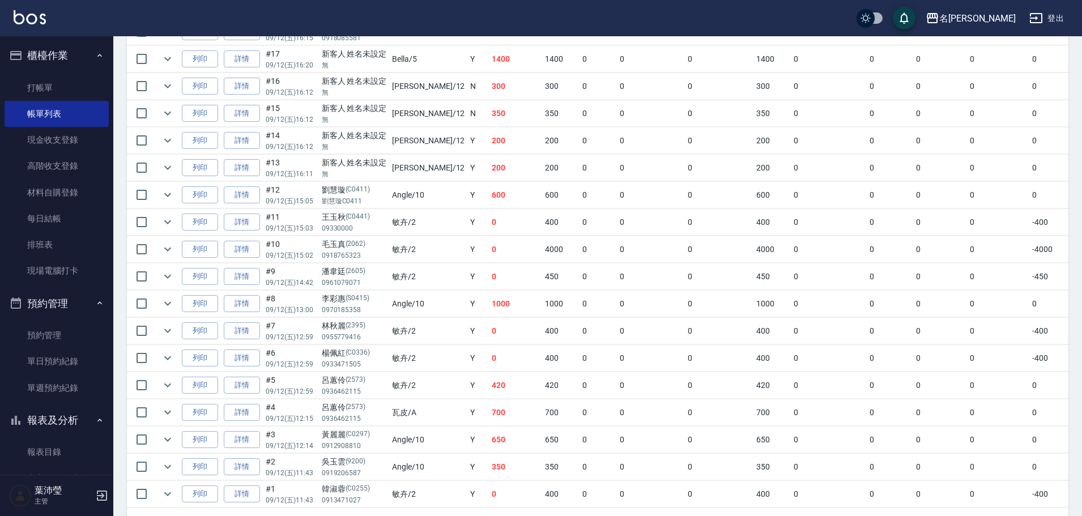
scroll to position [340, 0]
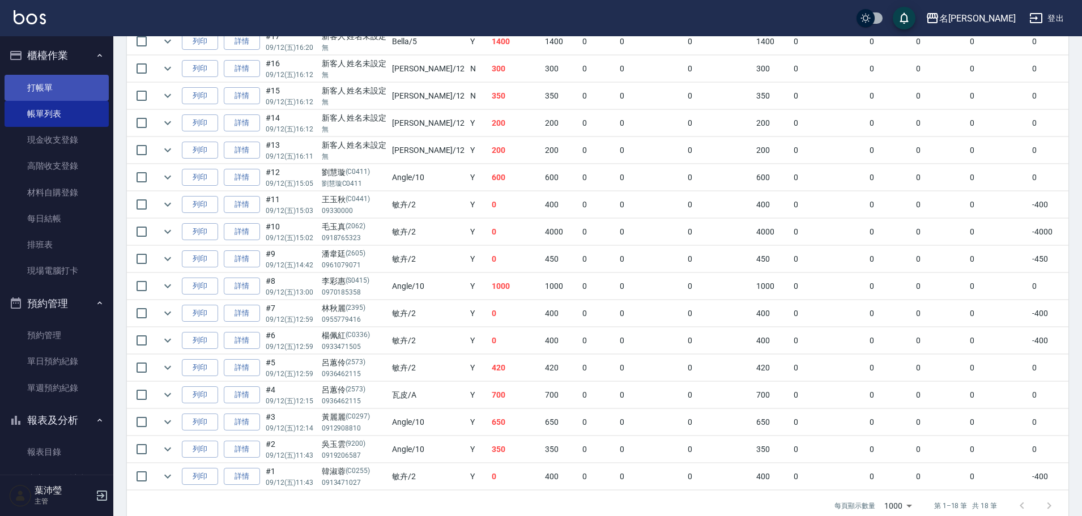
click at [67, 87] on link "打帳單" at bounding box center [57, 88] width 104 height 26
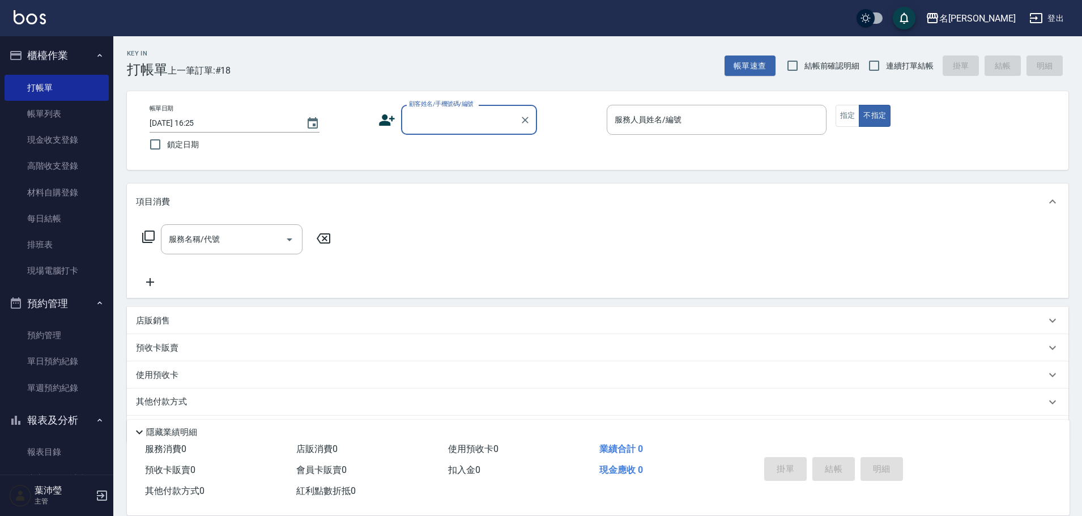
click at [460, 106] on label "顧客姓名/手機號碼/編號" at bounding box center [441, 104] width 65 height 8
click at [460, 110] on input "顧客姓名/手機號碼/編號" at bounding box center [460, 120] width 109 height 20
drag, startPoint x: 460, startPoint y: 108, endPoint x: 468, endPoint y: 117, distance: 11.7
click at [460, 108] on label "顧客姓名/手機號碼/編號" at bounding box center [441, 104] width 65 height 8
click at [460, 110] on input "顧客姓名/手機號碼/編號" at bounding box center [460, 120] width 109 height 20
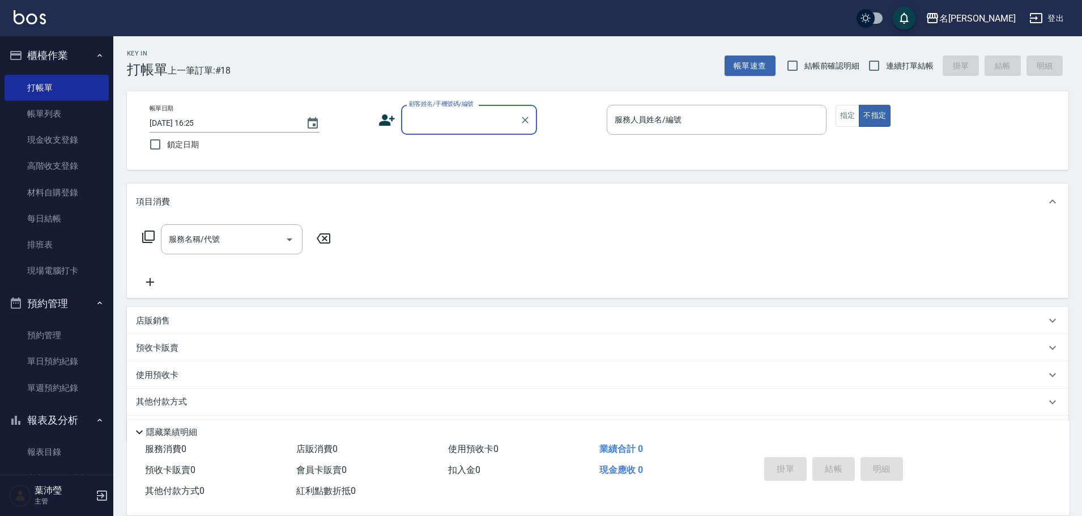
click at [472, 124] on input "顧客姓名/手機號碼/編號" at bounding box center [460, 120] width 109 height 20
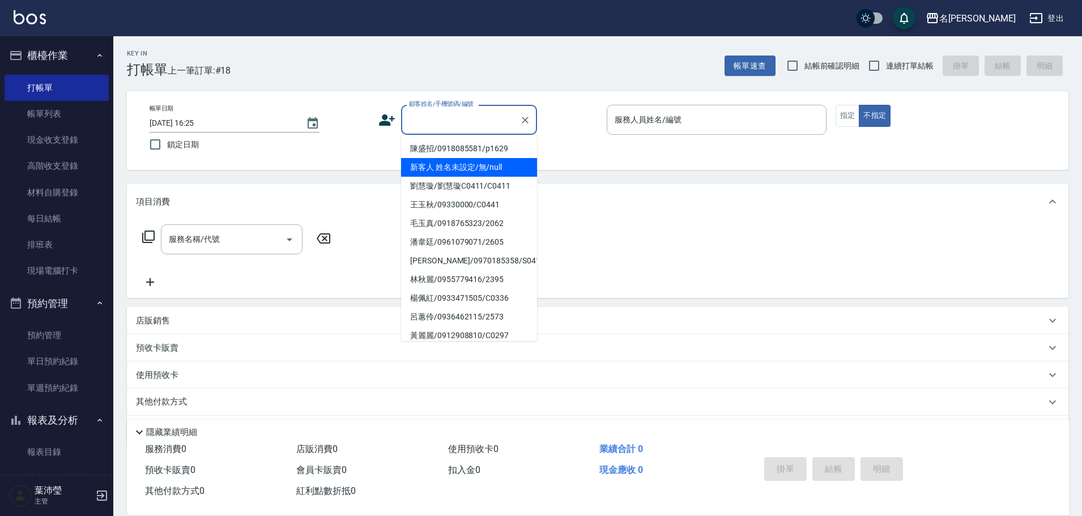
click at [473, 171] on li "新客人 姓名未設定/無/null" at bounding box center [469, 167] width 136 height 19
type input "新客人 姓名未設定/無/null"
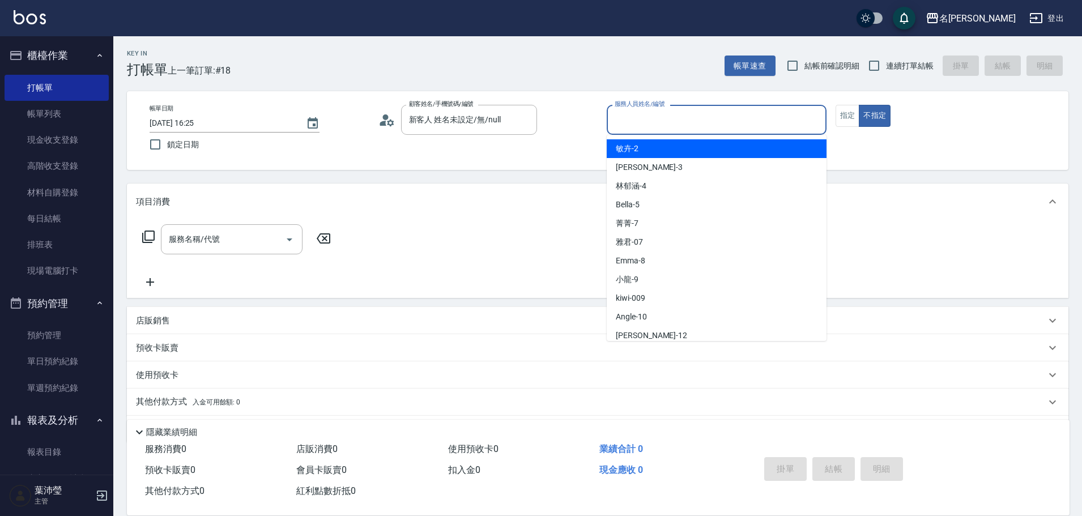
click at [651, 121] on input "服務人員姓名/編號" at bounding box center [717, 120] width 210 height 20
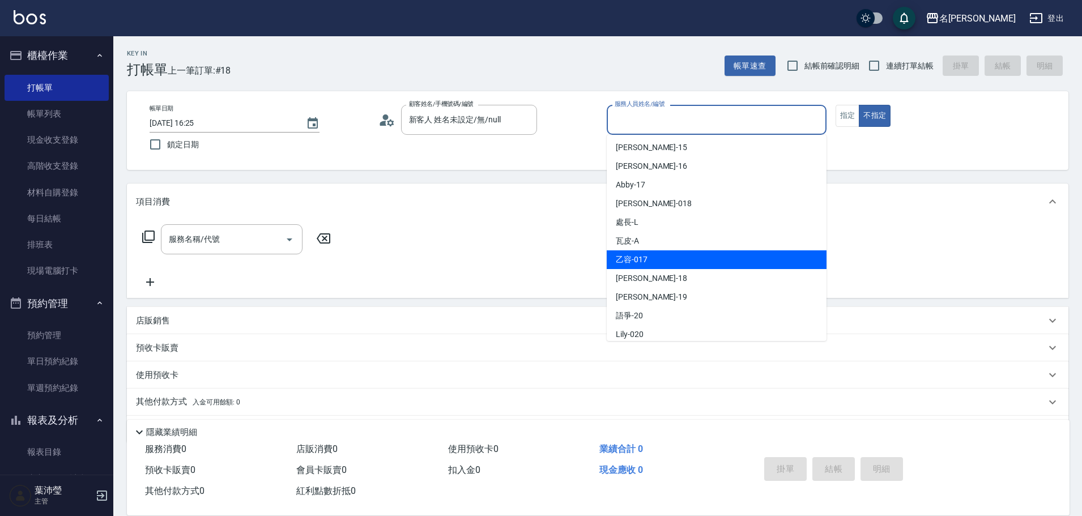
scroll to position [227, 0]
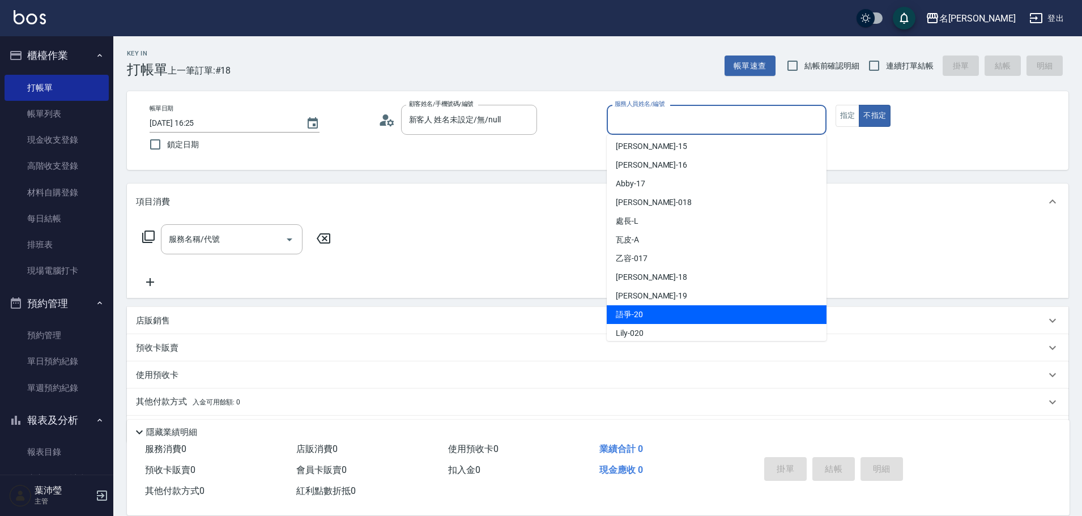
drag, startPoint x: 636, startPoint y: 295, endPoint x: 627, endPoint y: 305, distance: 13.3
click at [629, 311] on ul "[PERSON_NAME] -2 [PERSON_NAME]-3 [PERSON_NAME]-4 Bella -5 菁菁 -7 雅君 -07 Emma -8 …" at bounding box center [717, 238] width 220 height 206
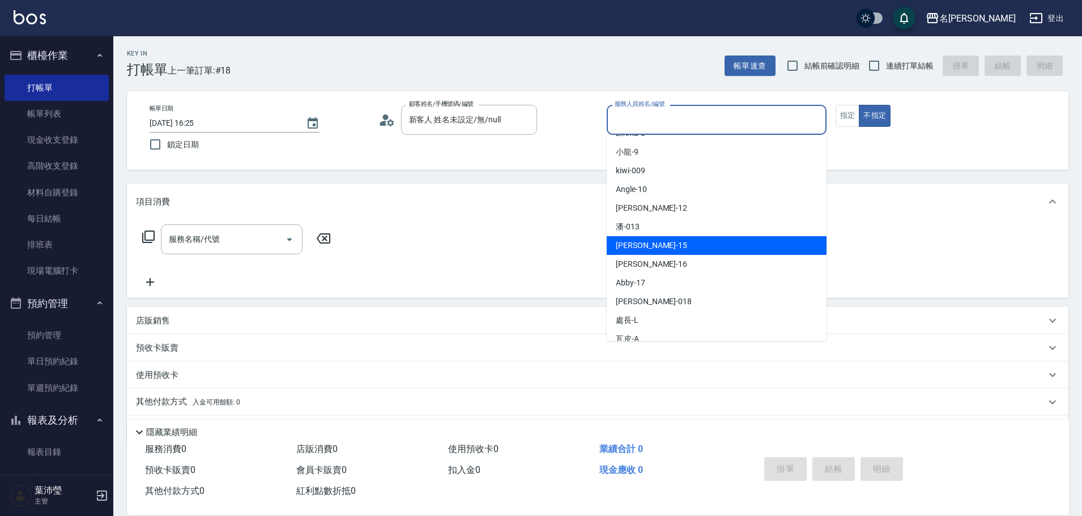
scroll to position [57, 0]
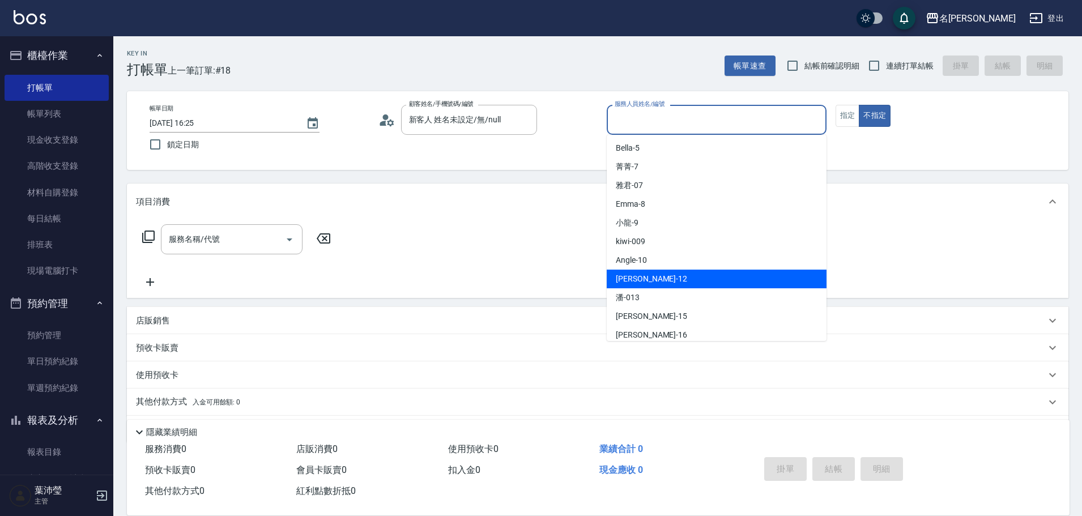
drag, startPoint x: 650, startPoint y: 256, endPoint x: 656, endPoint y: 284, distance: 28.3
click at [656, 284] on ul "[PERSON_NAME] -2 [PERSON_NAME]-3 [PERSON_NAME]-4 Bella -5 菁菁 -7 雅君 -07 Emma -8 …" at bounding box center [717, 238] width 220 height 206
click at [656, 284] on div "[PERSON_NAME] -12" at bounding box center [717, 279] width 220 height 19
type input "[PERSON_NAME]-12"
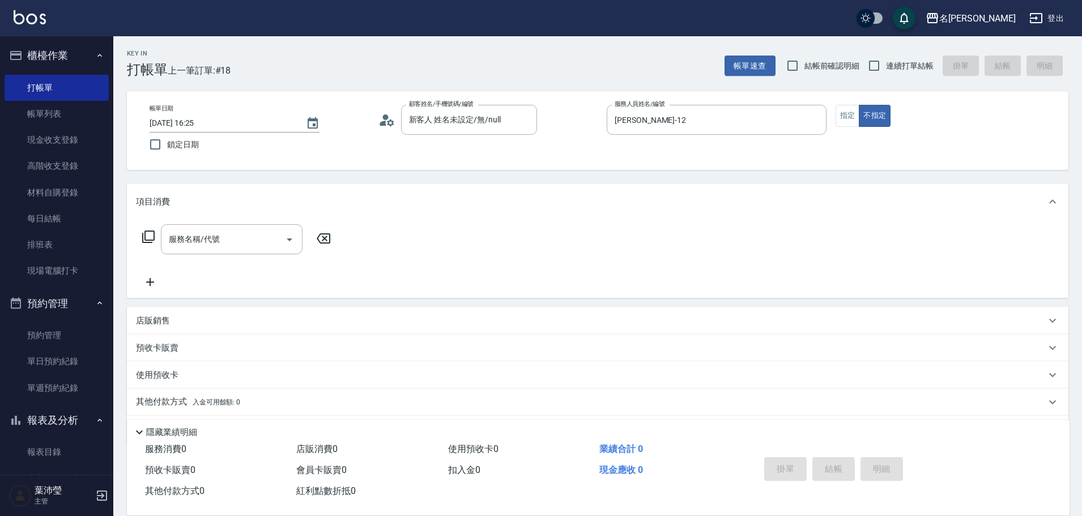
click at [565, 162] on div "帳單日期 [DATE] 16:25 鎖定日期 顧客姓名/手機號碼/編號 新客人 姓名未設定/無/null 顧客姓名/手機號碼/編號 服務人員姓名/編號 [PE…" at bounding box center [597, 130] width 941 height 79
click at [155, 240] on div "服務名稱/代號 服務名稱/代號" at bounding box center [237, 239] width 202 height 30
click at [148, 239] on icon at bounding box center [149, 237] width 14 height 14
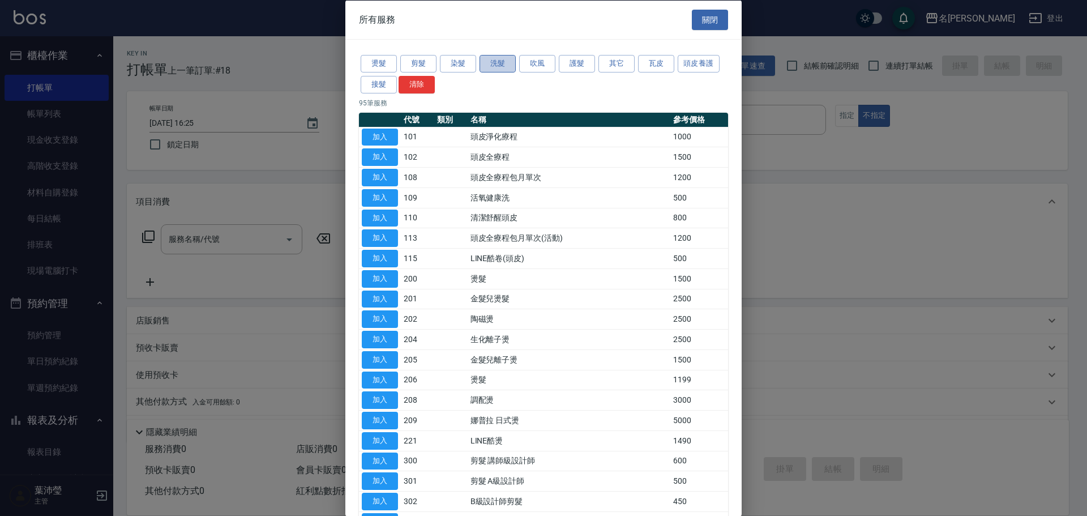
click at [496, 60] on button "洗髮" at bounding box center [498, 64] width 36 height 18
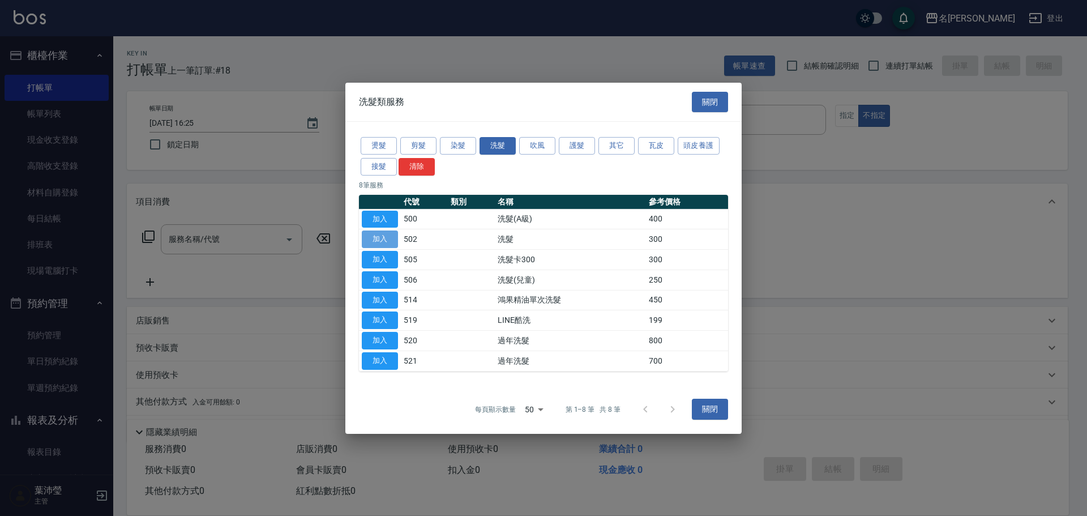
click at [379, 242] on button "加入" at bounding box center [380, 239] width 36 height 18
type input "洗髮(502)"
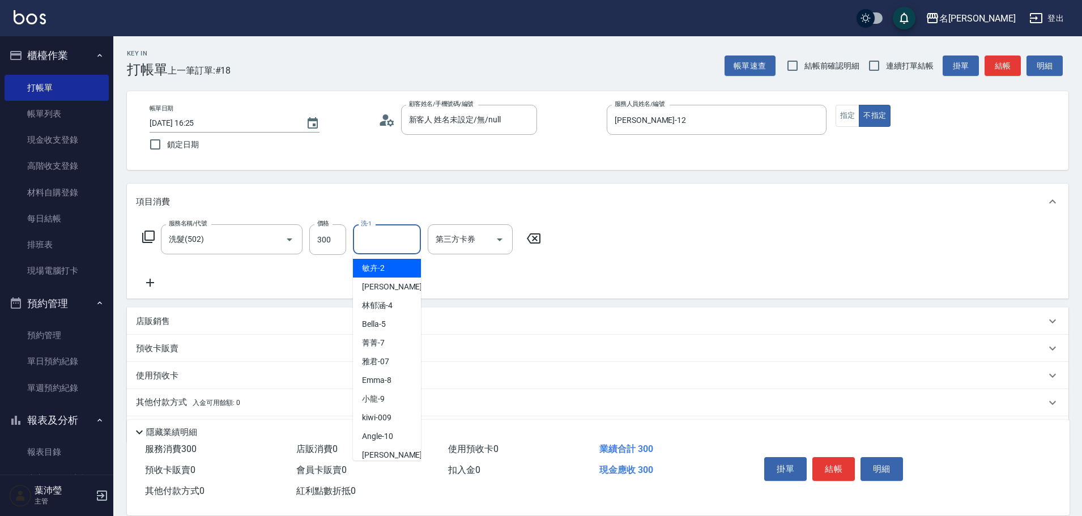
click at [370, 242] on input "洗-1" at bounding box center [387, 239] width 58 height 20
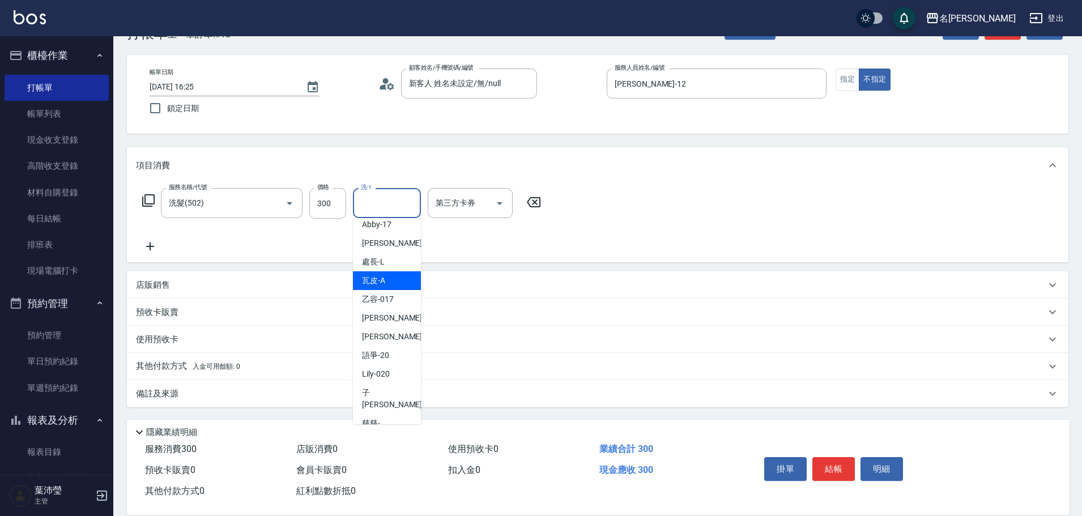
scroll to position [270, 0]
click at [382, 330] on span "[PERSON_NAME] -19" at bounding box center [397, 336] width 71 height 12
type input "[PERSON_NAME]-19"
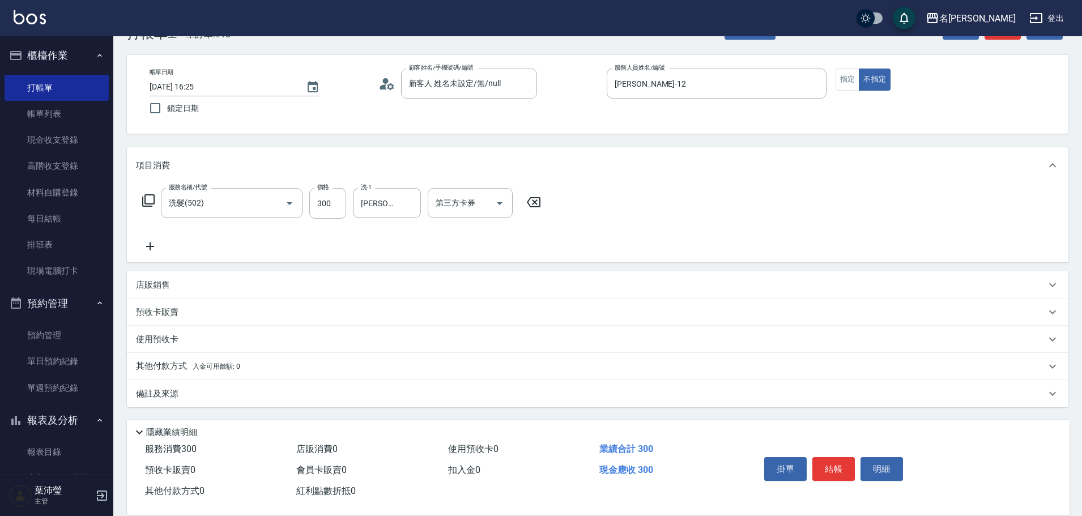
click at [629, 193] on div "服務名稱/代號 洗髮(502) 服務名稱/代號 價格 300 價格 洗-1 宥蓁-19 洗-1 第三方卡券 第三方卡券" at bounding box center [597, 222] width 941 height 79
click at [838, 466] on button "結帳" at bounding box center [833, 469] width 42 height 24
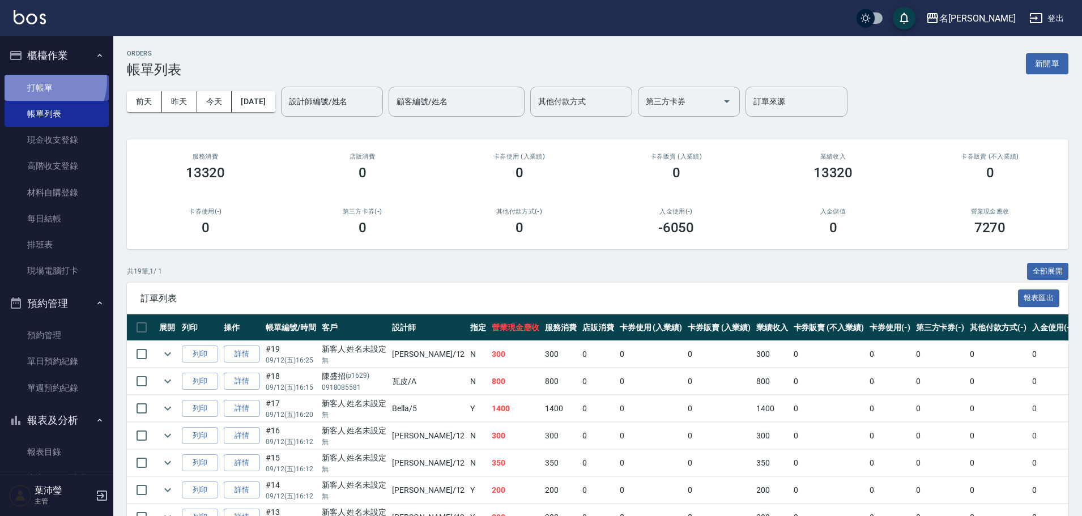
click at [46, 81] on link "打帳單" at bounding box center [57, 88] width 104 height 26
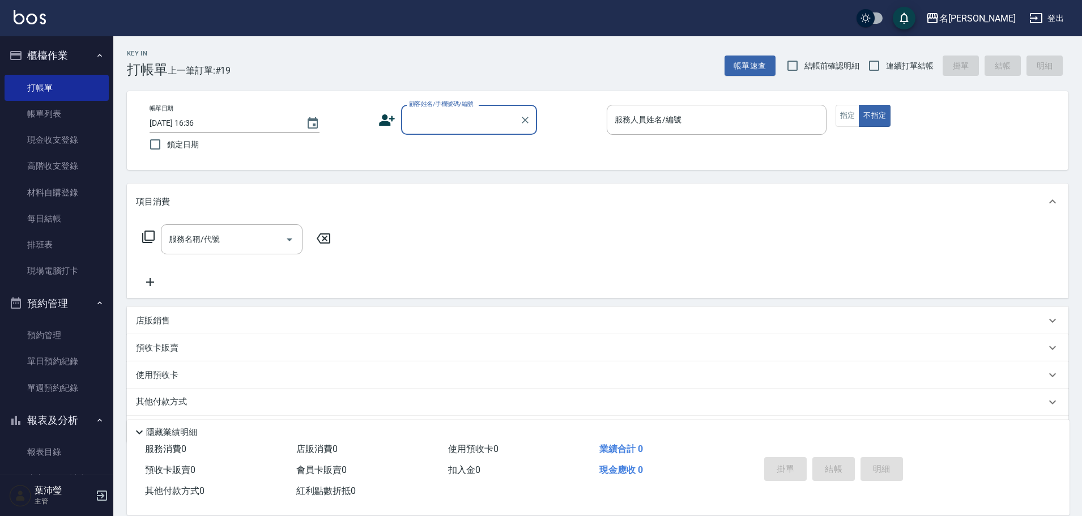
click at [499, 131] on div "顧客姓名/手機號碼/編號" at bounding box center [469, 120] width 136 height 30
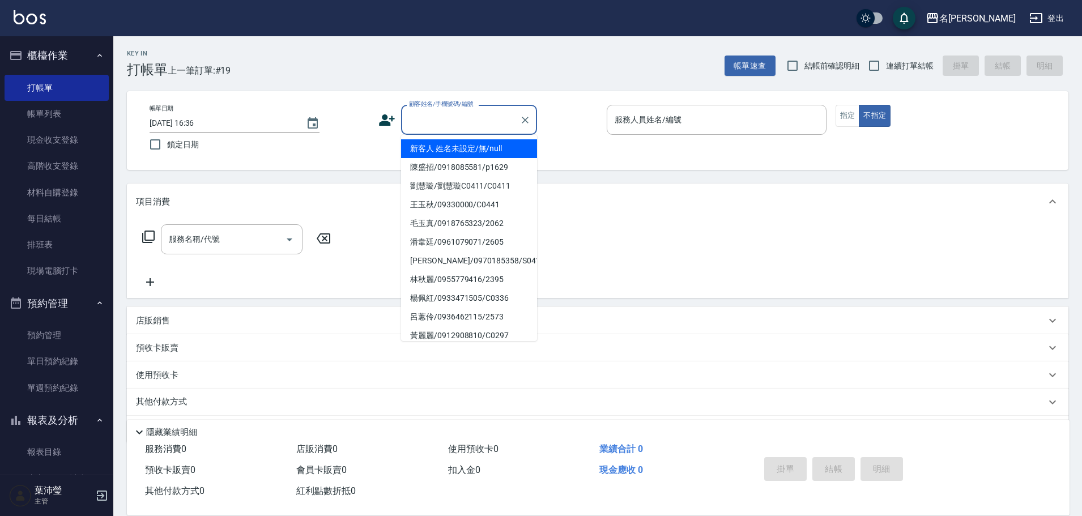
click at [485, 145] on li "新客人 姓名未設定/無/null" at bounding box center [469, 148] width 136 height 19
type input "新客人 姓名未設定/無/null"
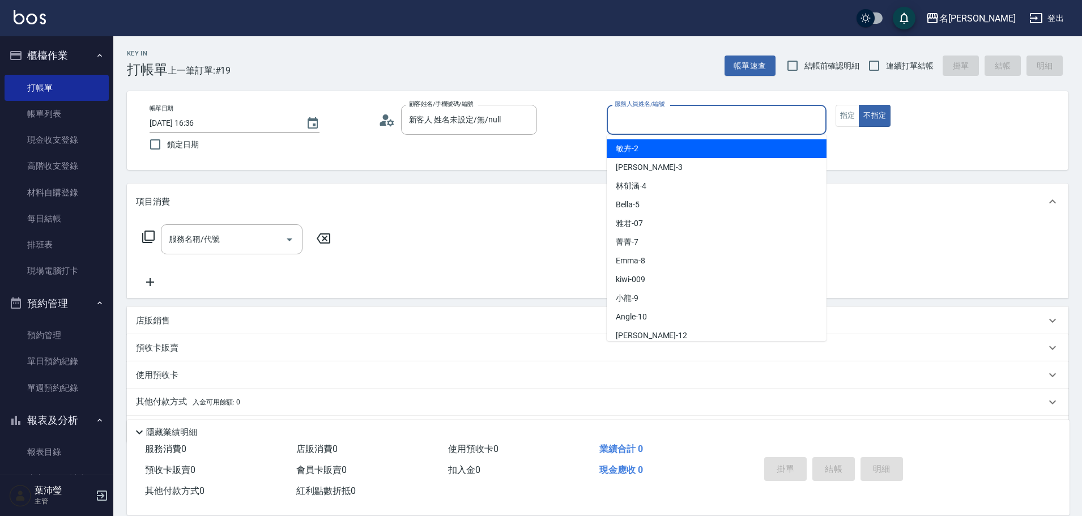
click at [683, 112] on input "服務人員姓名/編號" at bounding box center [717, 120] width 210 height 20
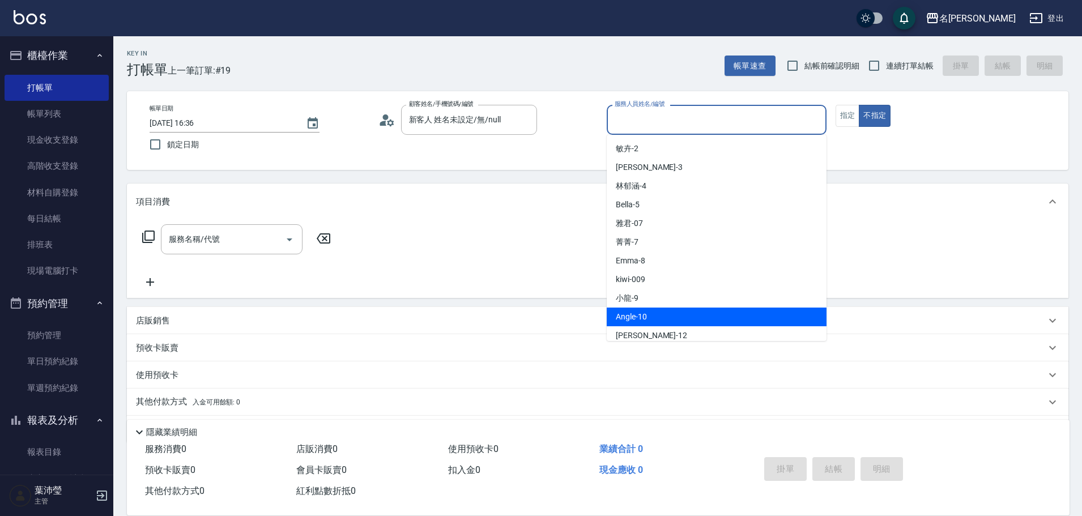
click at [621, 318] on span "Angle -10" at bounding box center [631, 317] width 31 height 12
type input "Angle-10"
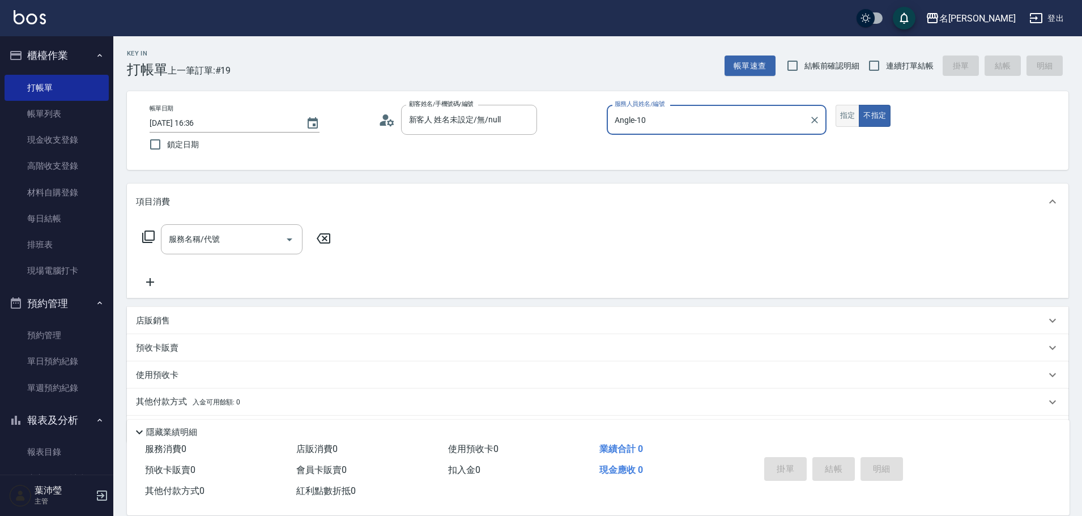
click at [846, 119] on button "指定" at bounding box center [847, 116] width 24 height 22
click at [150, 232] on icon at bounding box center [148, 236] width 12 height 12
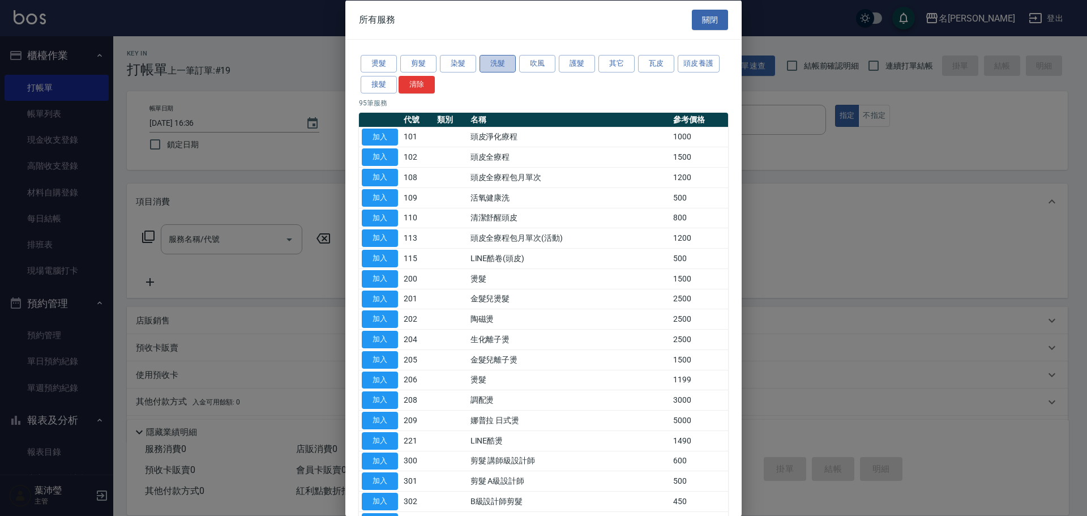
click at [493, 65] on button "洗髮" at bounding box center [498, 64] width 36 height 18
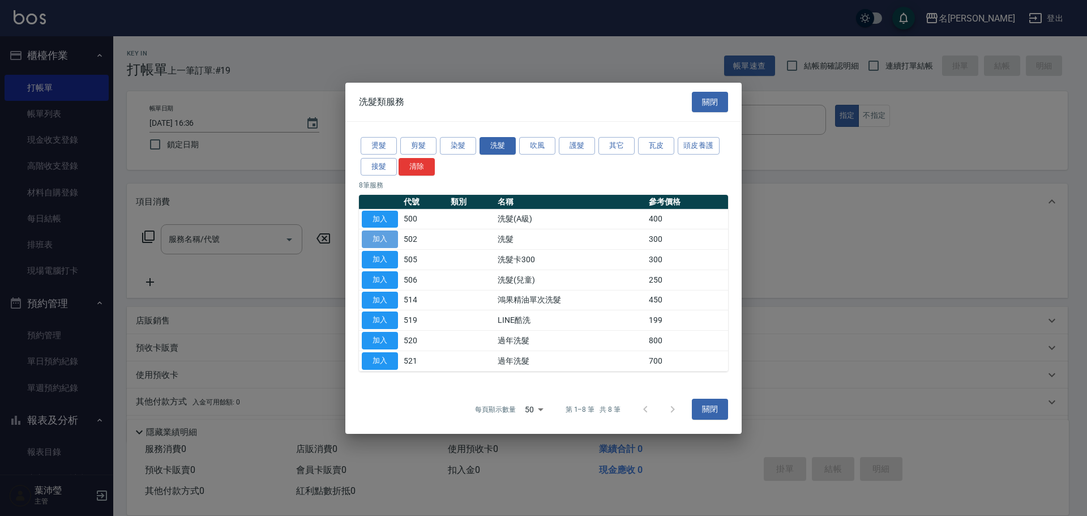
click at [378, 244] on button "加入" at bounding box center [380, 239] width 36 height 18
type input "洗髮(502)"
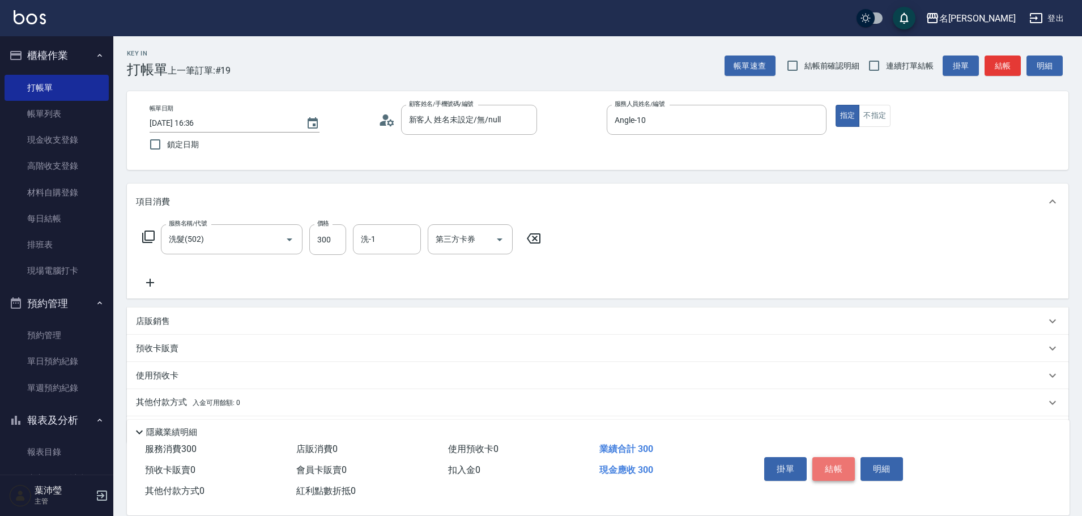
click at [829, 465] on button "結帳" at bounding box center [833, 469] width 42 height 24
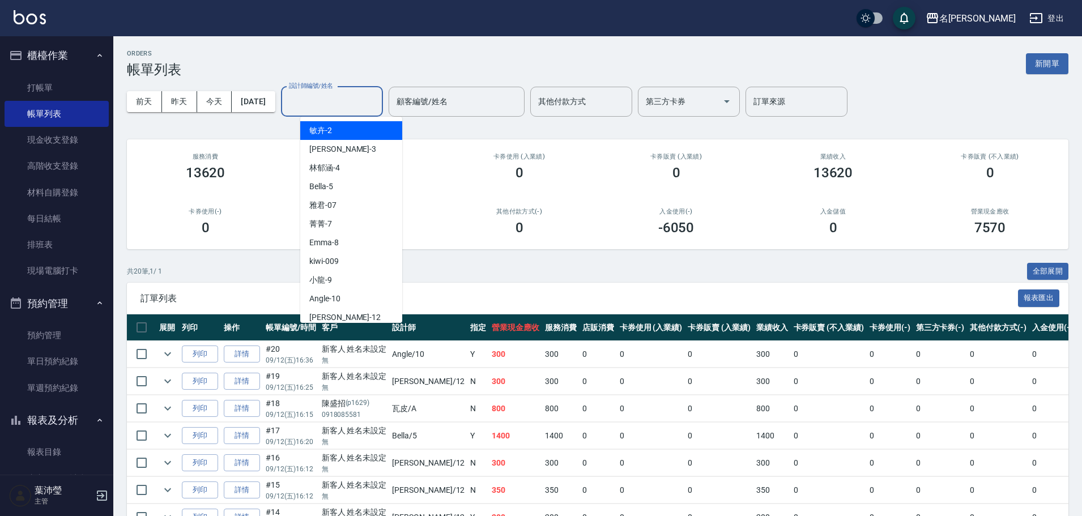
click at [355, 100] on input "設計師編號/姓名" at bounding box center [332, 102] width 92 height 20
click at [360, 305] on div "Angle -10" at bounding box center [351, 298] width 102 height 19
type input "Angle-10"
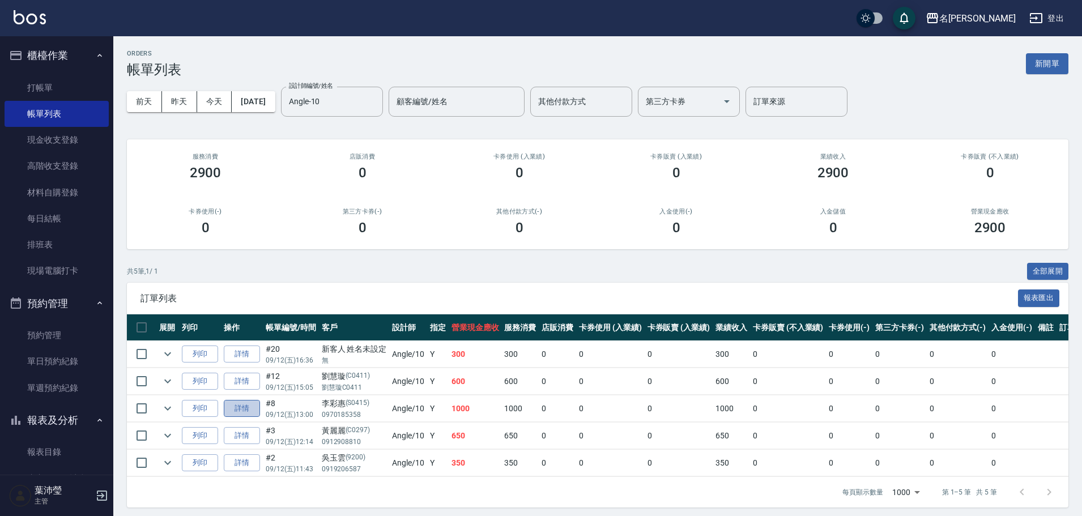
click at [246, 408] on link "詳情" at bounding box center [242, 409] width 36 height 18
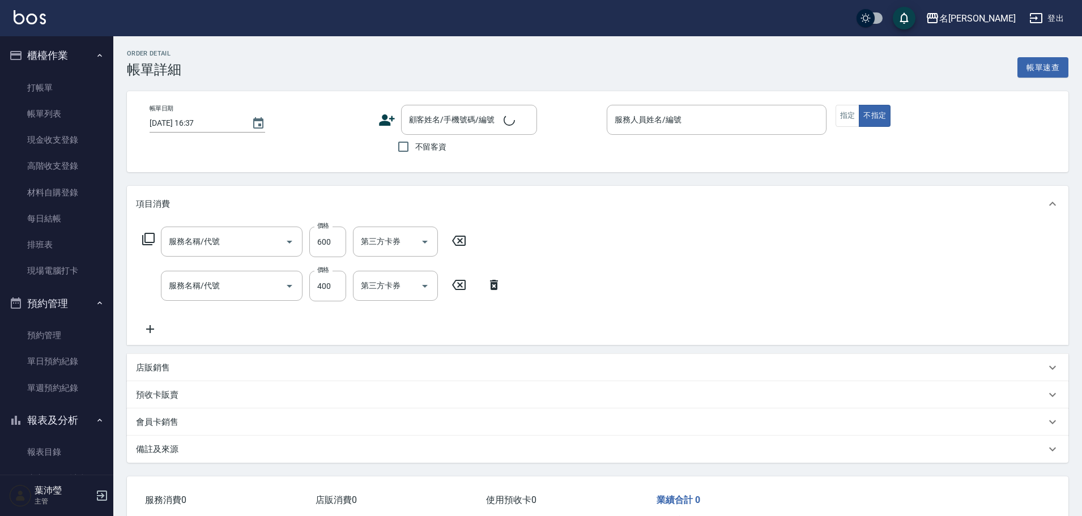
type input "[DATE] 13:00"
type input "Angle-10"
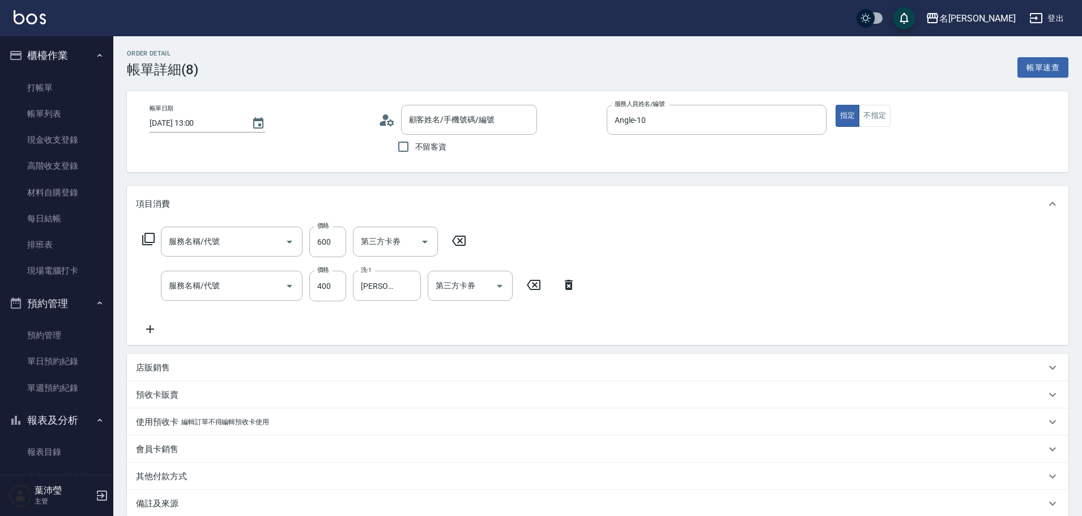
type input "剪髮 講師級設計師(300)"
type input "洗髮(A級)(500)"
type input "[PERSON_NAME]/0970185358/S0415"
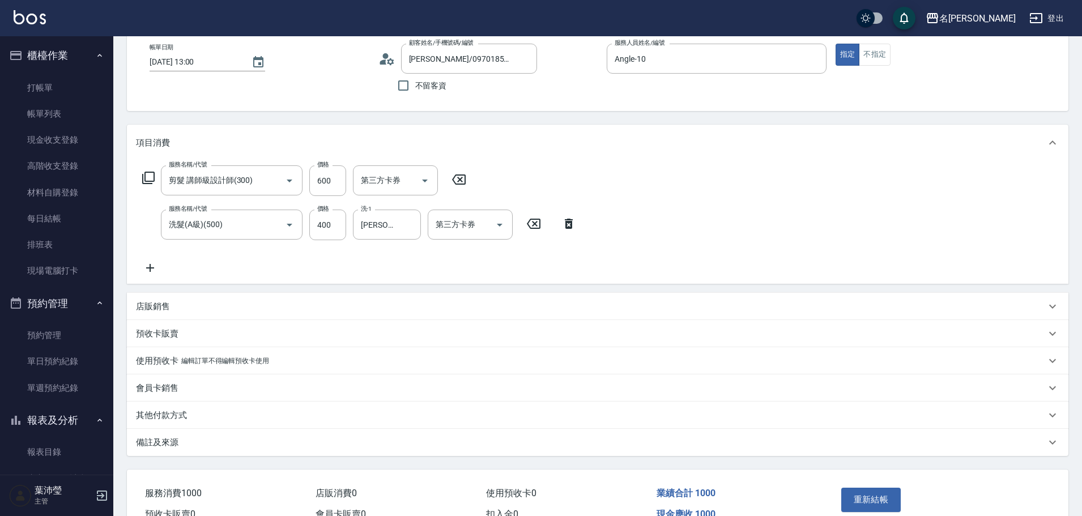
scroll to position [123, 0]
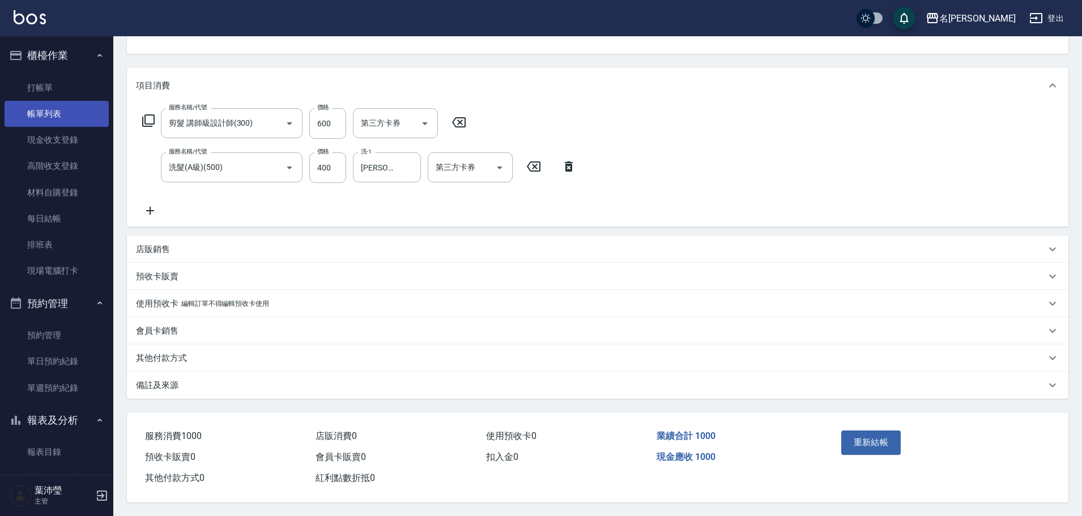
click at [63, 117] on link "帳單列表" at bounding box center [57, 114] width 104 height 26
